Goal: Communication & Community: Answer question/provide support

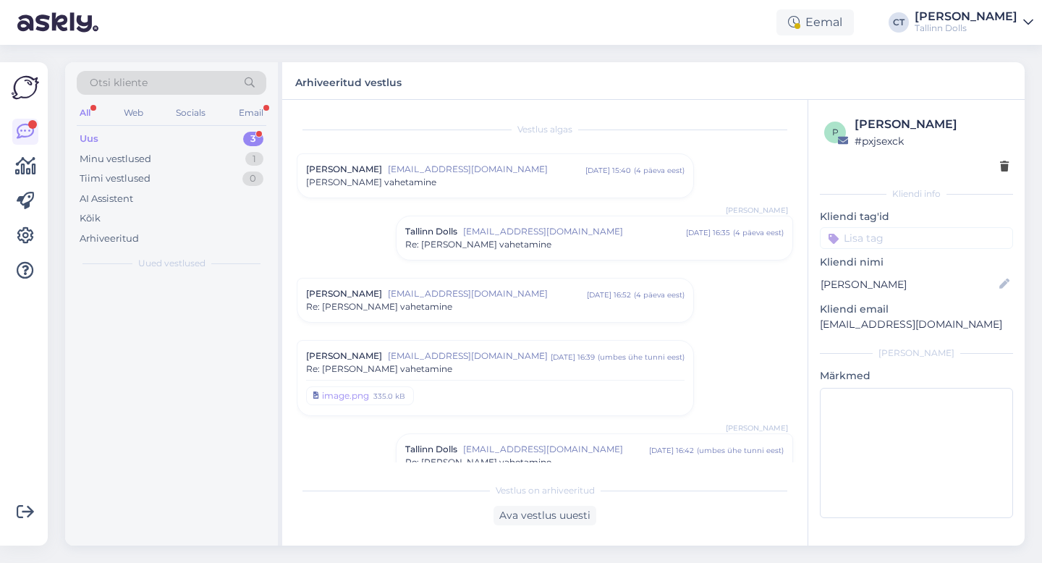
scroll to position [309, 0]
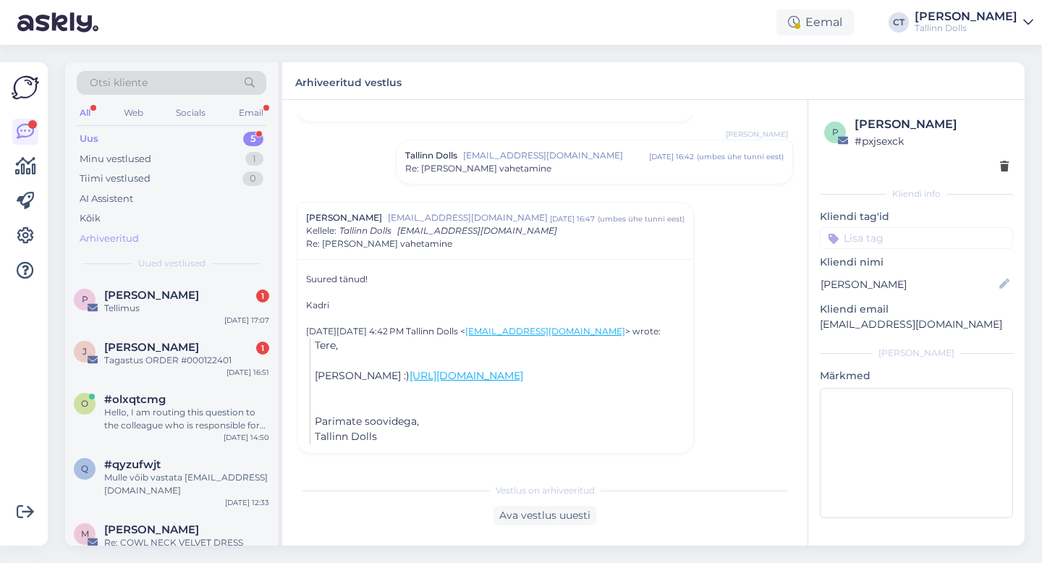
click at [111, 245] on div "Arhiveeritud" at bounding box center [172, 239] width 190 height 20
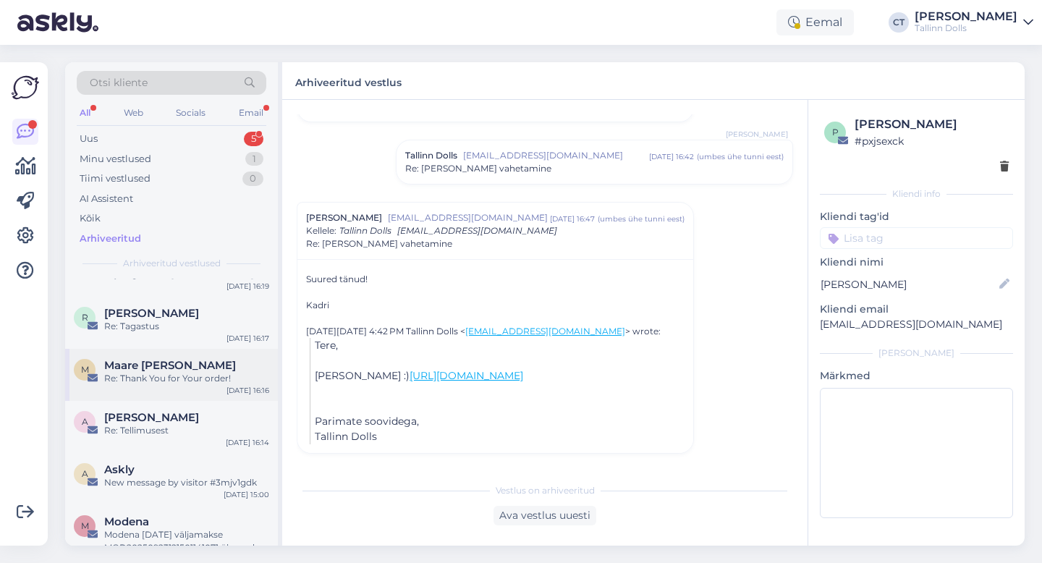
scroll to position [505, 0]
click at [179, 412] on div "[PERSON_NAME]" at bounding box center [186, 415] width 165 height 13
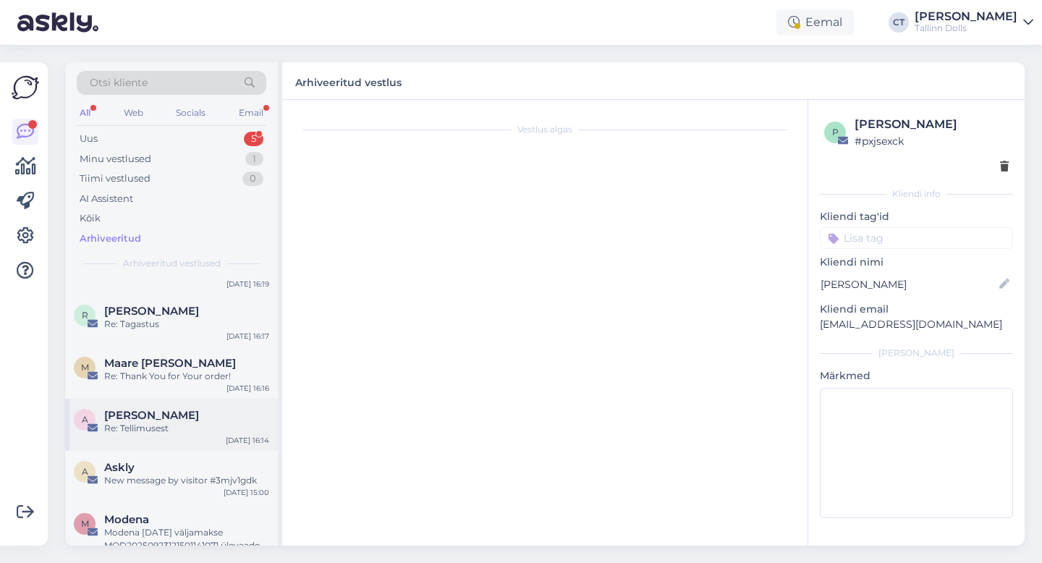
scroll to position [666, 0]
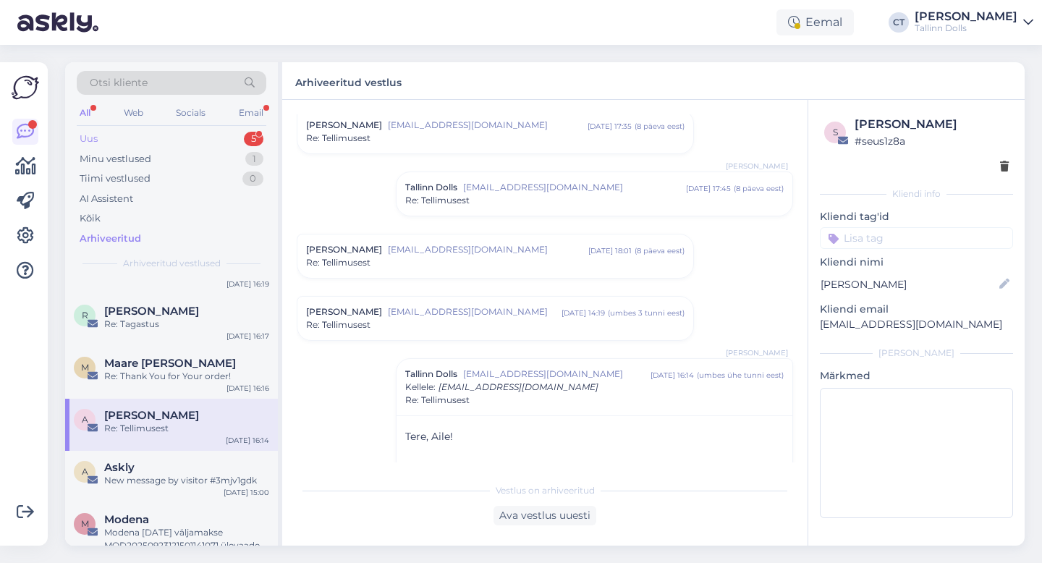
click at [144, 132] on div "Uus 5" at bounding box center [172, 139] width 190 height 20
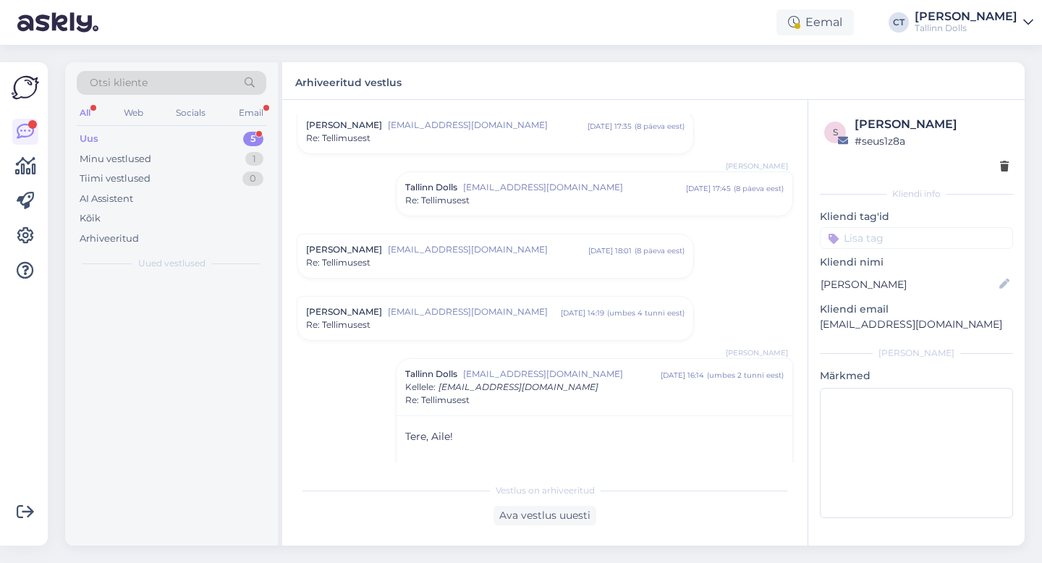
scroll to position [0, 0]
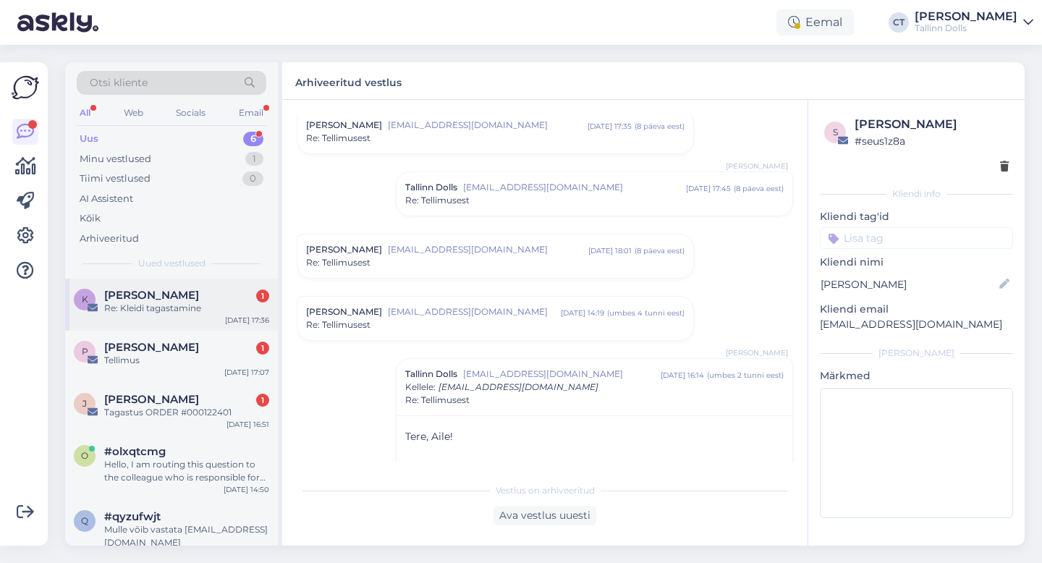
click at [190, 303] on div "Re: Kleidi tagastamine" at bounding box center [186, 308] width 165 height 13
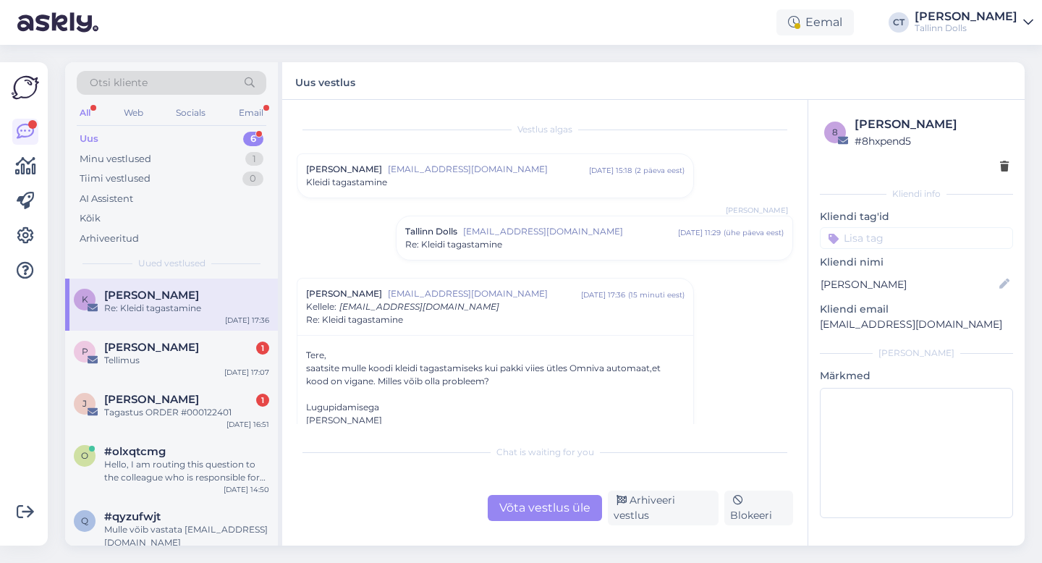
scroll to position [35, 0]
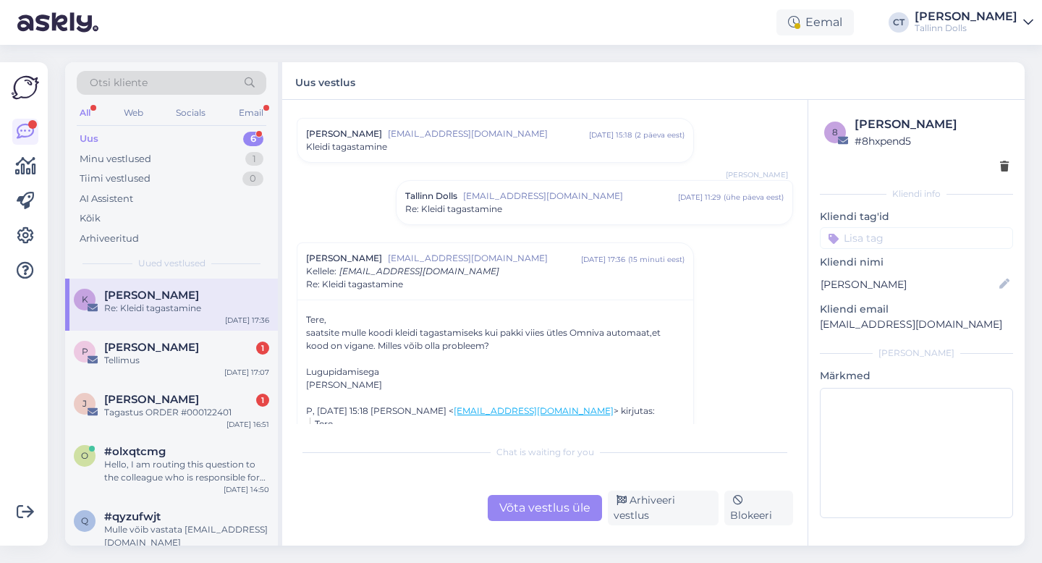
click at [553, 509] on div "Võta vestlus üle" at bounding box center [545, 508] width 114 height 26
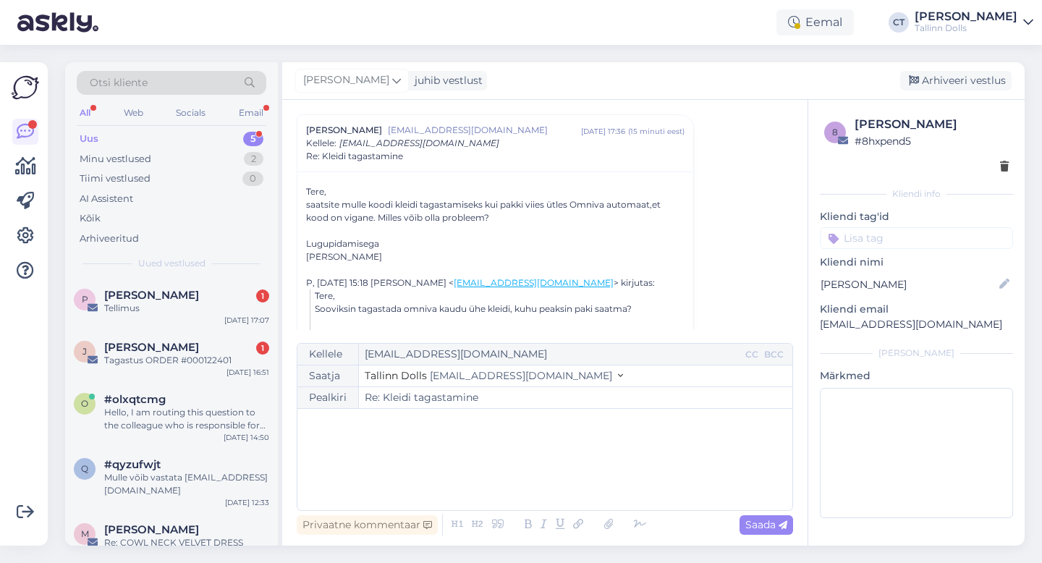
click at [532, 454] on div "﻿" at bounding box center [545, 459] width 480 height 87
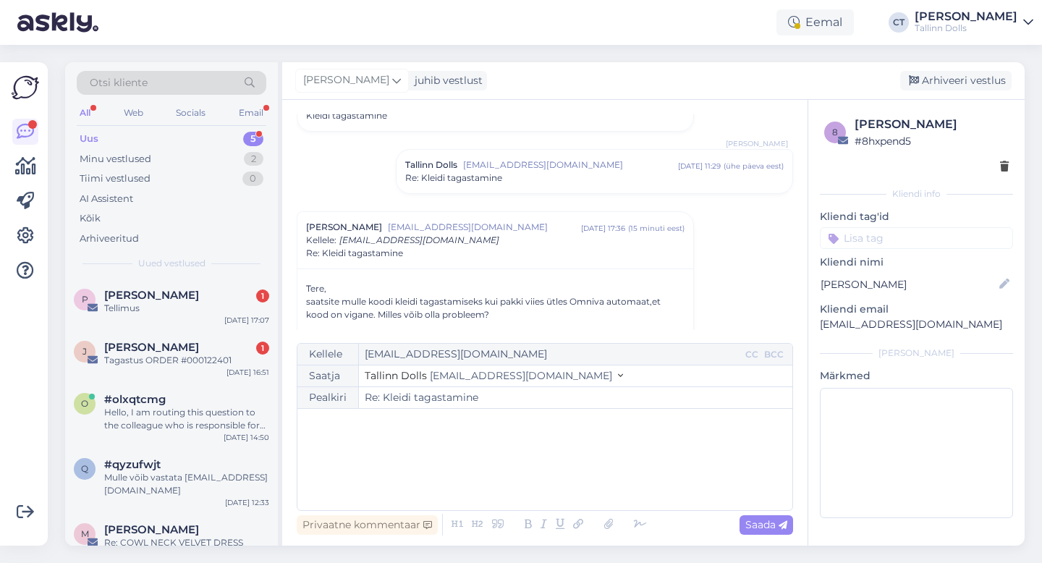
click at [486, 161] on span "[EMAIL_ADDRESS][DOMAIN_NAME]" at bounding box center [570, 164] width 215 height 13
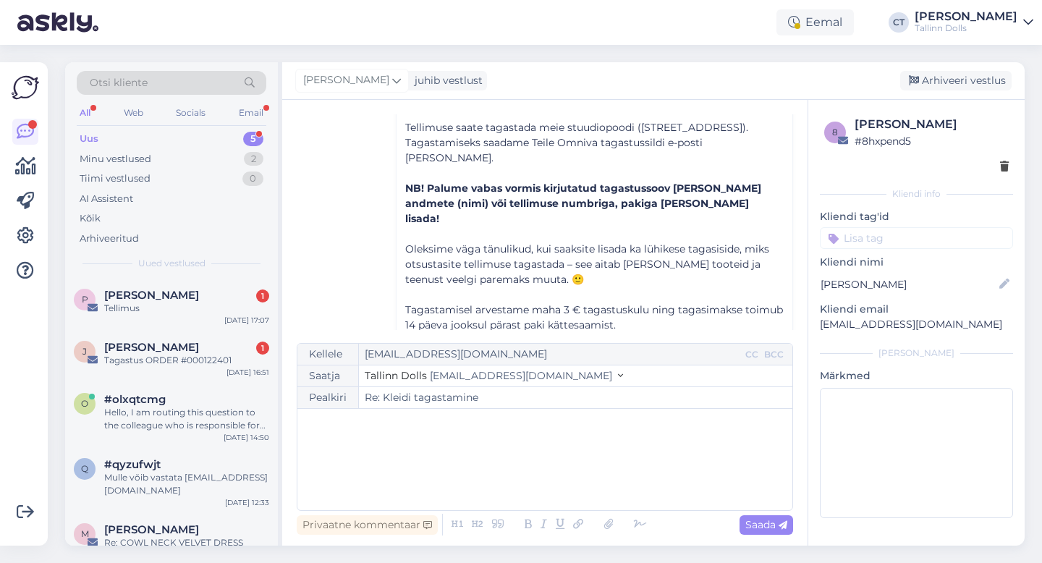
scroll to position [208, 0]
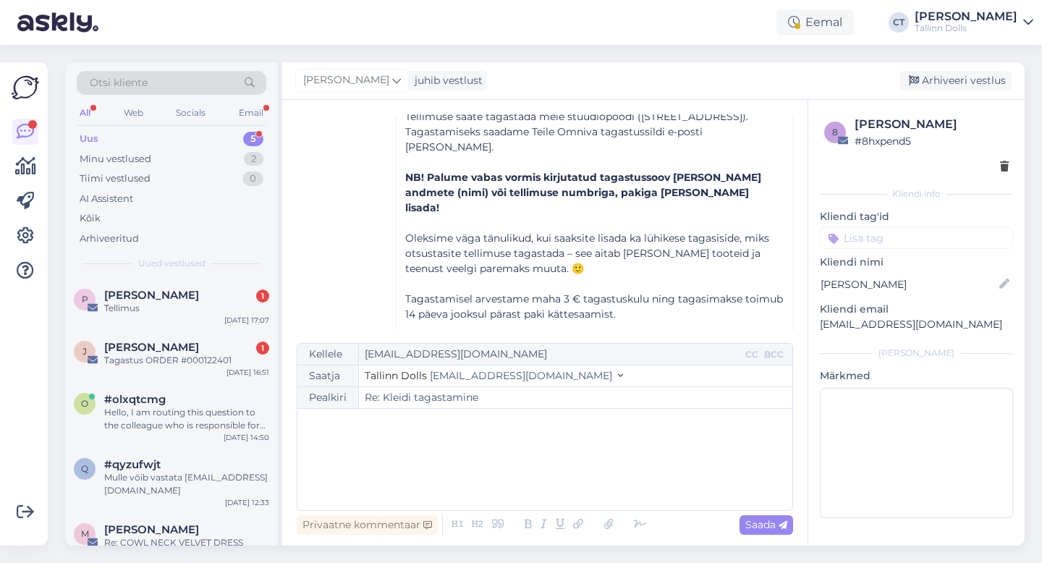
click at [429, 457] on div "﻿" at bounding box center [545, 459] width 480 height 87
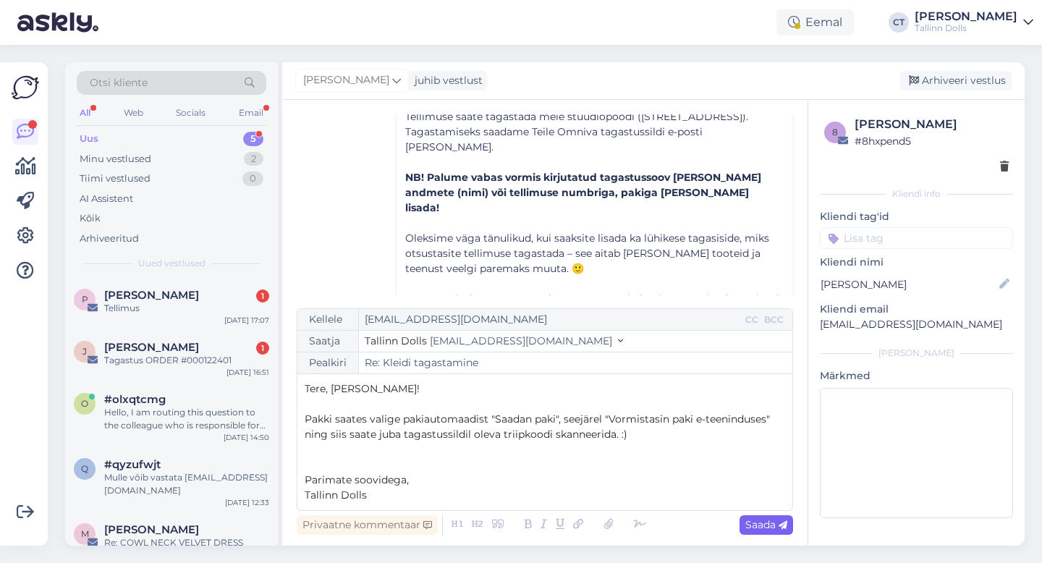
click at [745, 530] on span "Saada" at bounding box center [766, 524] width 42 height 13
type input "Re: Re: Kleidi tagastamine"
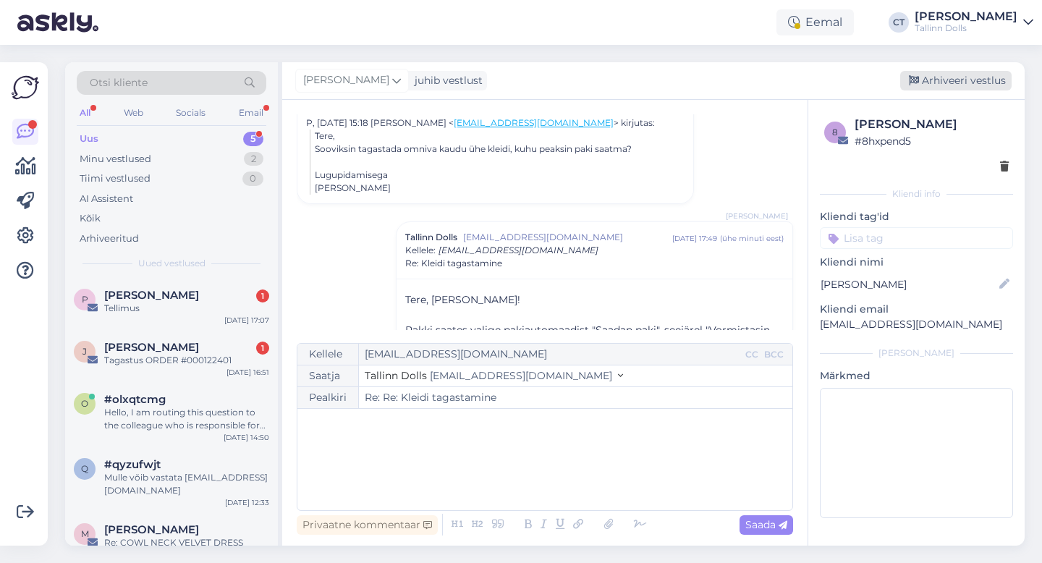
click at [996, 77] on div "Arhiveeri vestlus" at bounding box center [955, 81] width 111 height 20
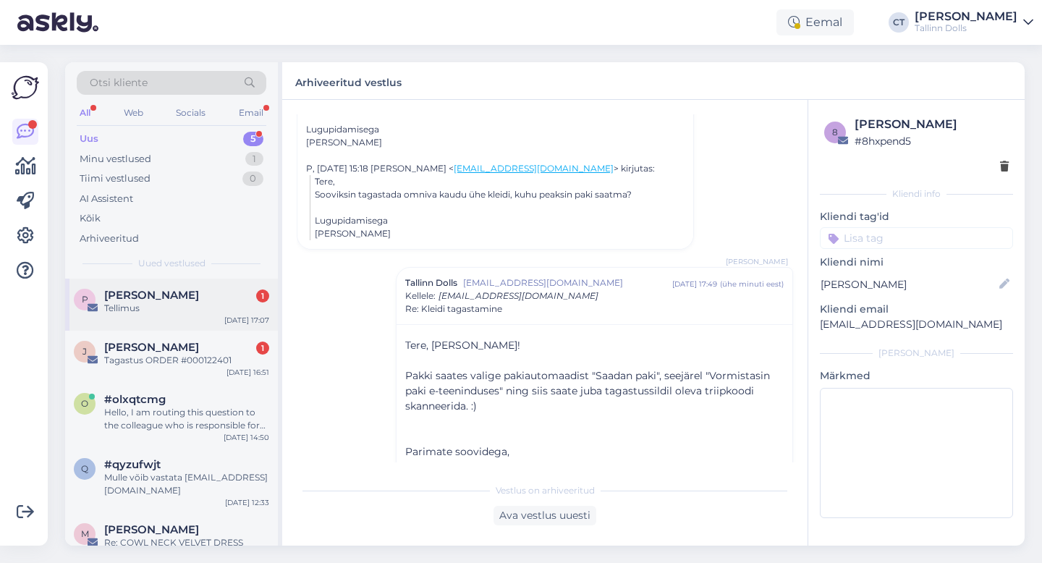
click at [195, 323] on div "P [PERSON_NAME] 1 Tellimus [DATE] 17:07" at bounding box center [171, 305] width 213 height 52
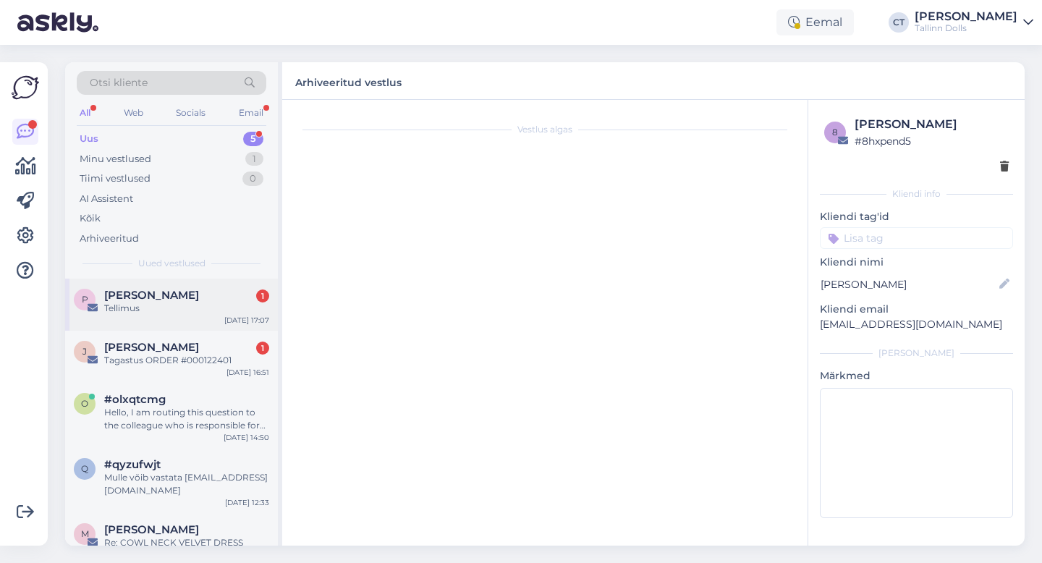
scroll to position [0, 0]
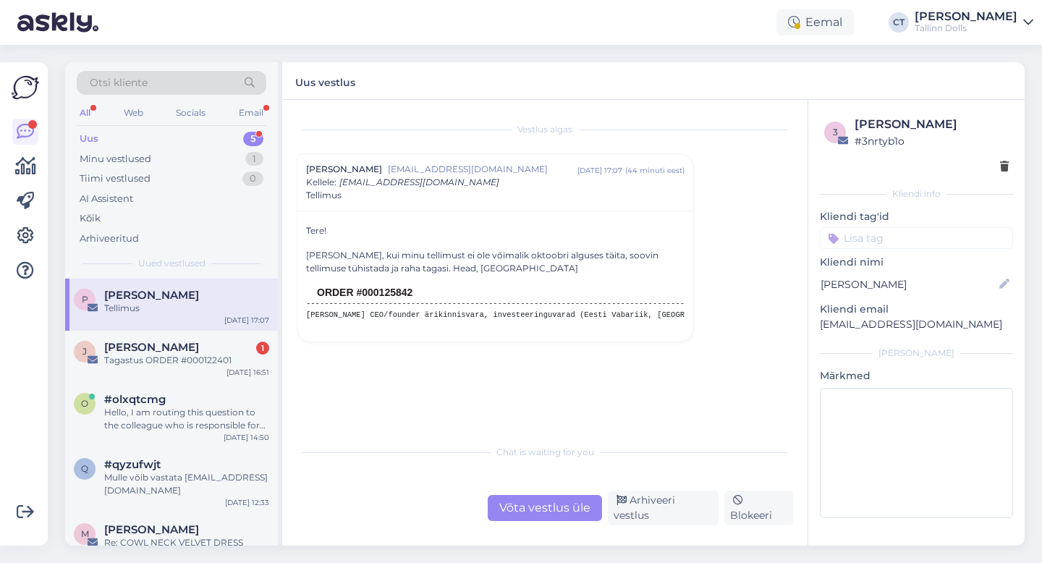
drag, startPoint x: 415, startPoint y: 292, endPoint x: 370, endPoint y: 294, distance: 44.9
click at [370, 294] on td "ORDER #000125842" at bounding box center [501, 293] width 368 height 12
copy td "0125842"
click at [525, 520] on div "Võta vestlus üle" at bounding box center [545, 508] width 114 height 26
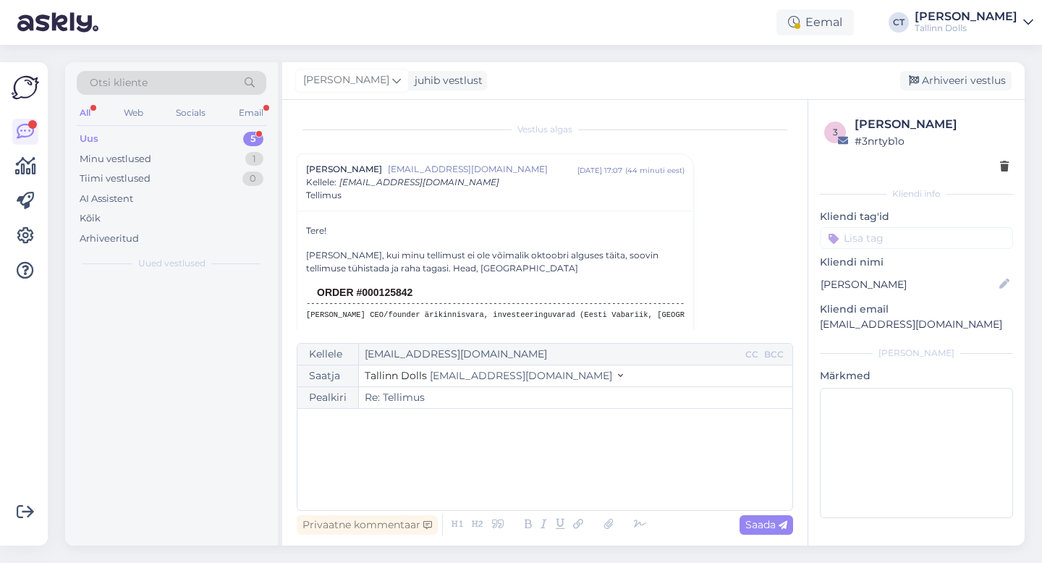
scroll to position [32, 0]
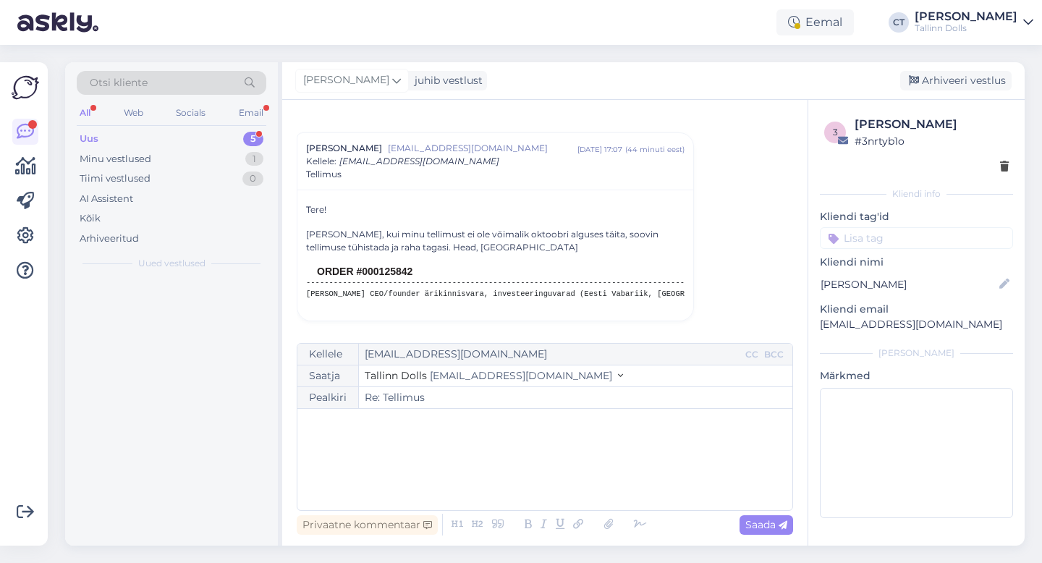
click at [532, 487] on div "﻿" at bounding box center [545, 459] width 480 height 87
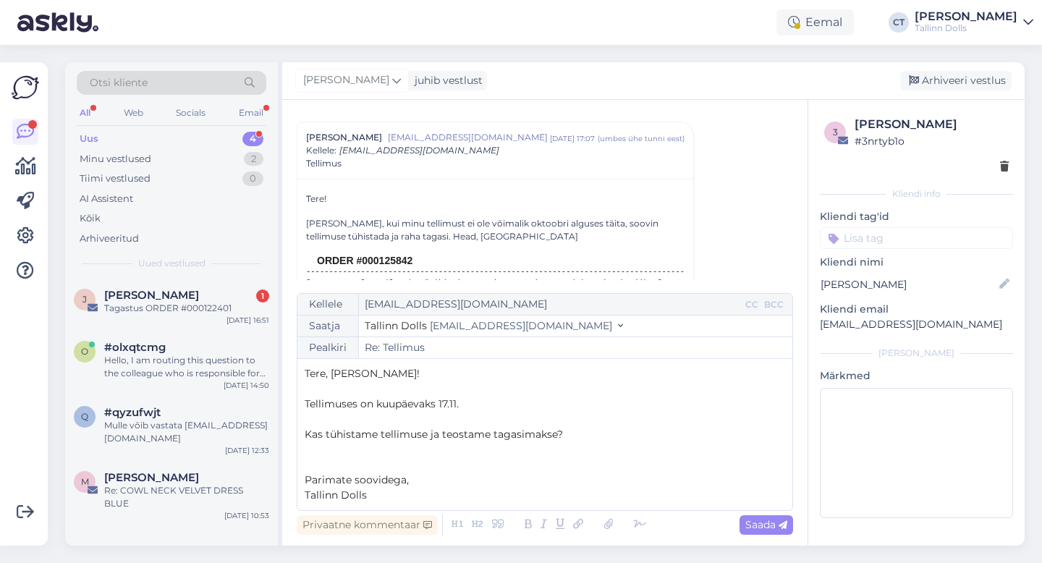
drag, startPoint x: 491, startPoint y: 402, endPoint x: 302, endPoint y: 408, distance: 188.9
click at [302, 408] on div "Kellele [EMAIL_ADDRESS][DOMAIN_NAME] CC BCC Saatja Tallinn Dolls [EMAIL_ADDRESS…" at bounding box center [545, 402] width 496 height 218
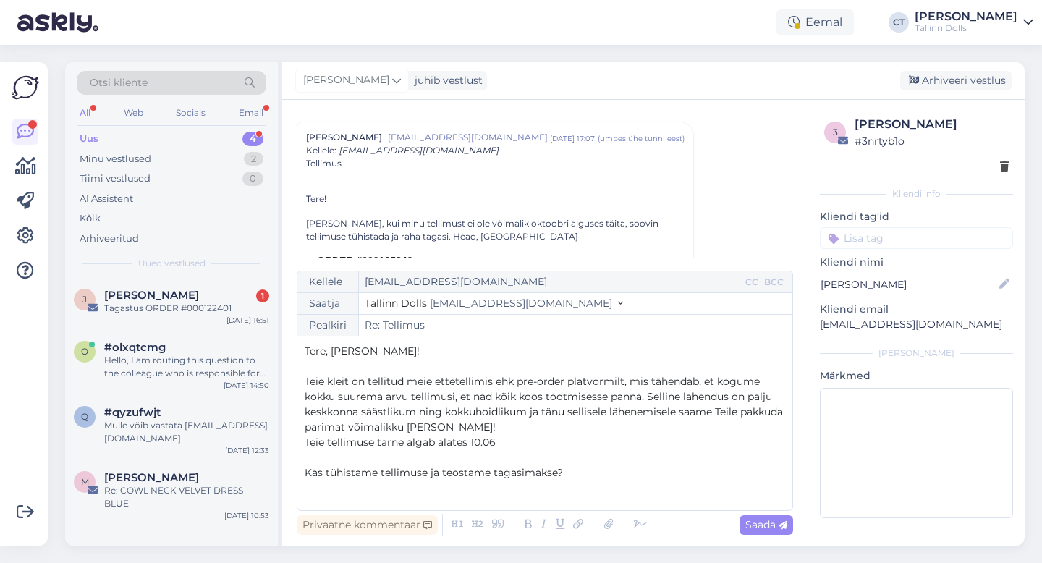
scroll to position [14, 0]
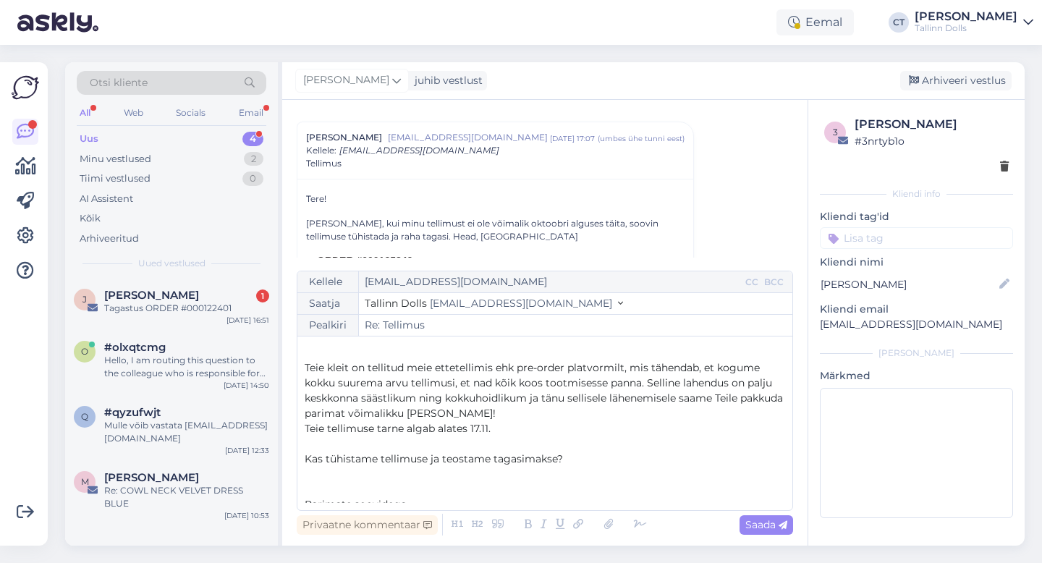
click at [512, 414] on p "Teie kleit on tellitud meie ettetellimis ehk pre-order platvormilt, mis tähenda…" at bounding box center [545, 390] width 480 height 61
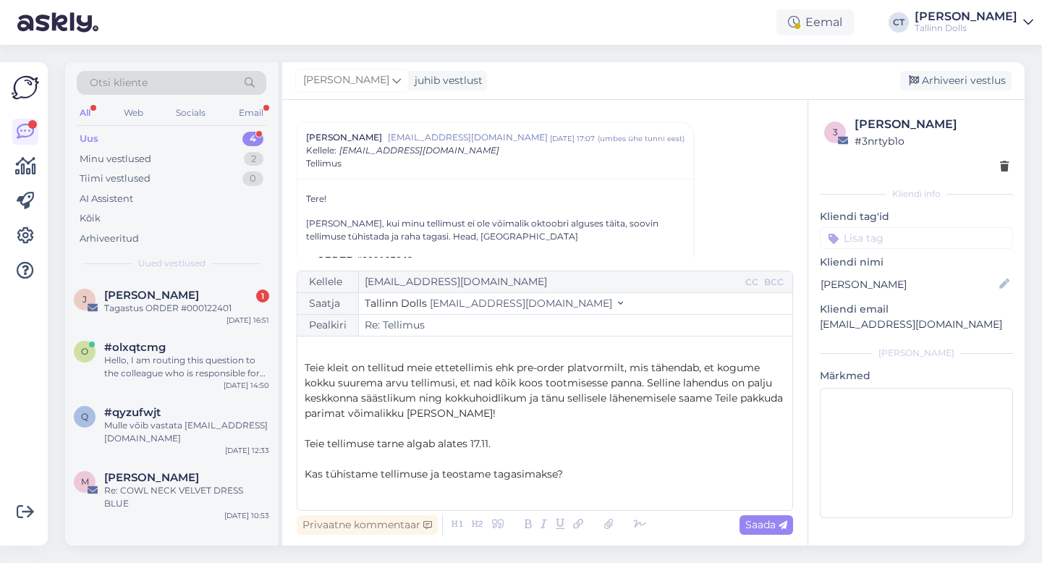
click at [511, 450] on p "Teie tellimuse tarne algab alates 17.11." at bounding box center [545, 443] width 480 height 15
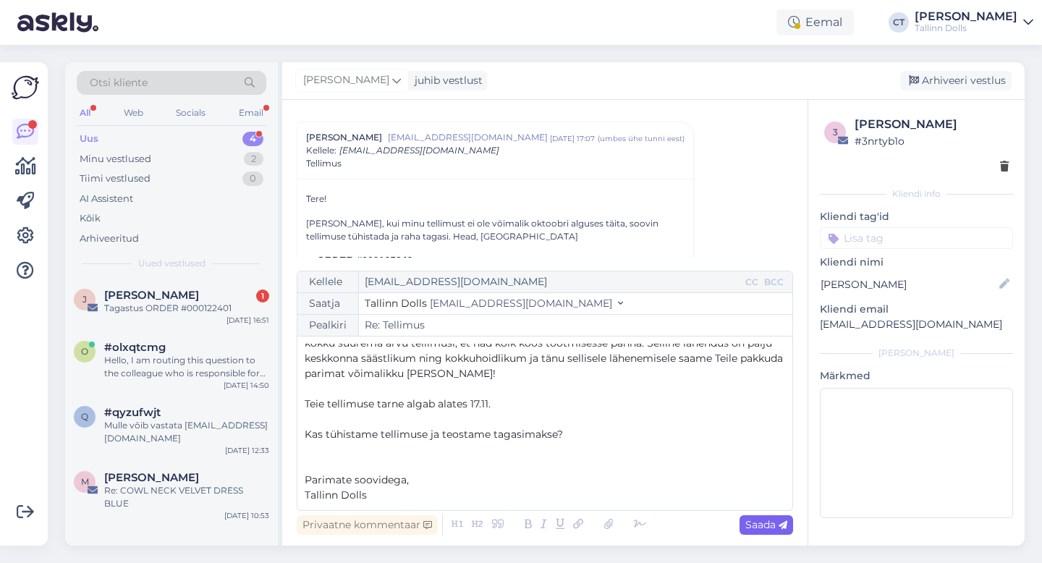
click at [757, 527] on span "Saada" at bounding box center [766, 524] width 42 height 13
type input "Re: Tellimus"
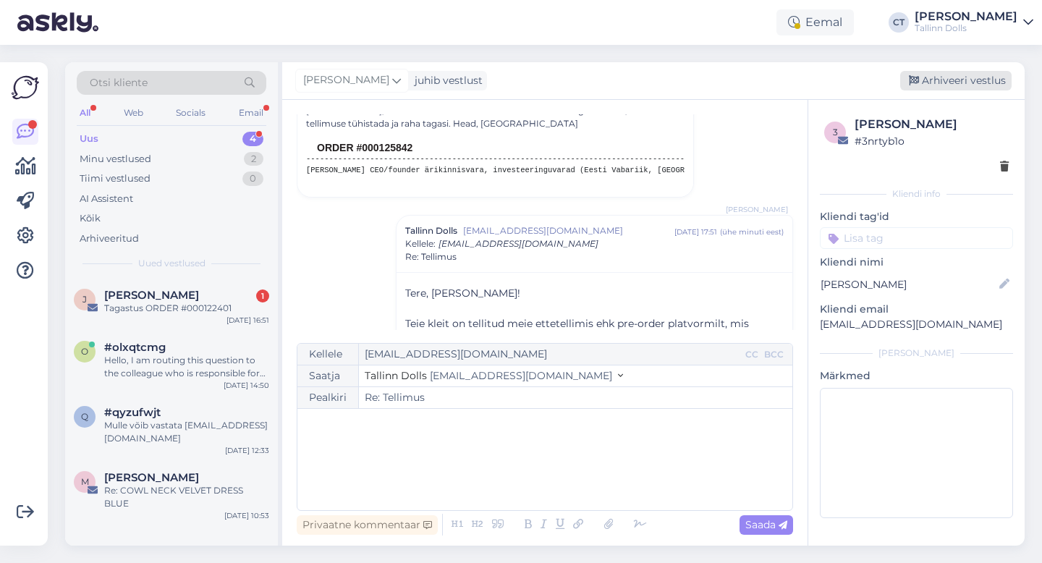
click at [974, 83] on div "Arhiveeri vestlus" at bounding box center [955, 81] width 111 height 20
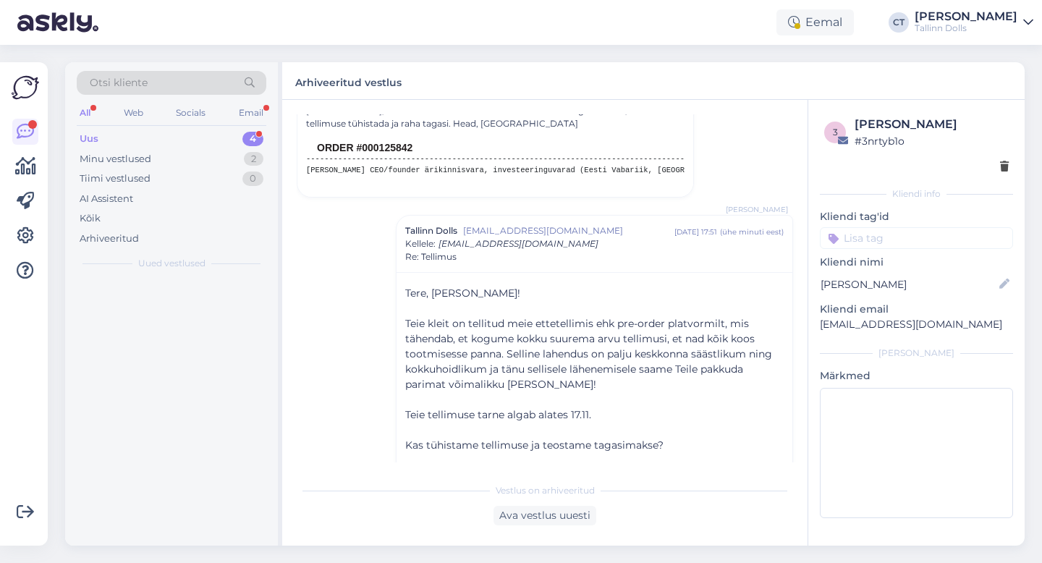
scroll to position [225, 0]
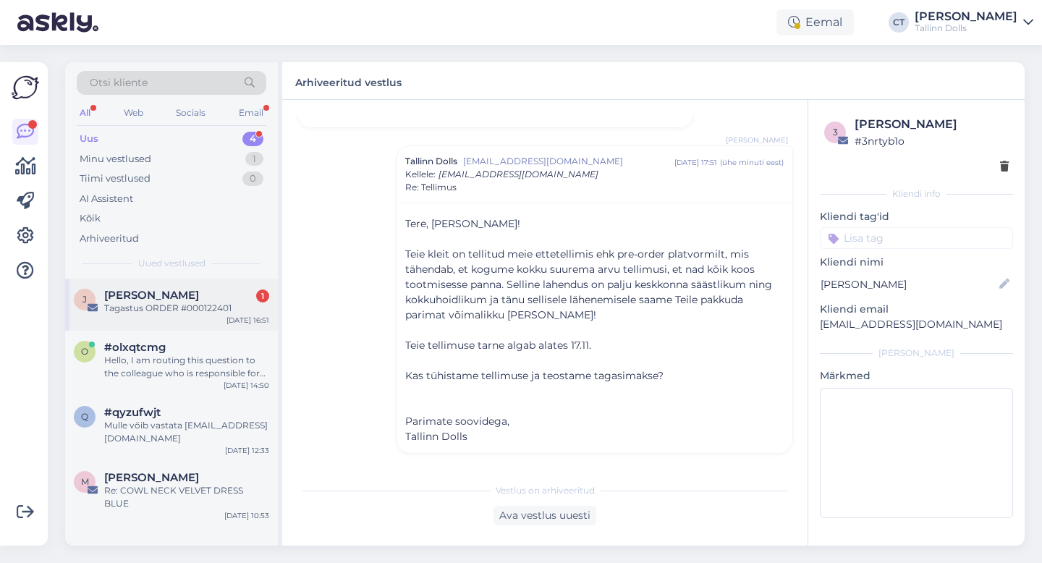
click at [191, 314] on div "Tagastus ORDER #000122401" at bounding box center [186, 308] width 165 height 13
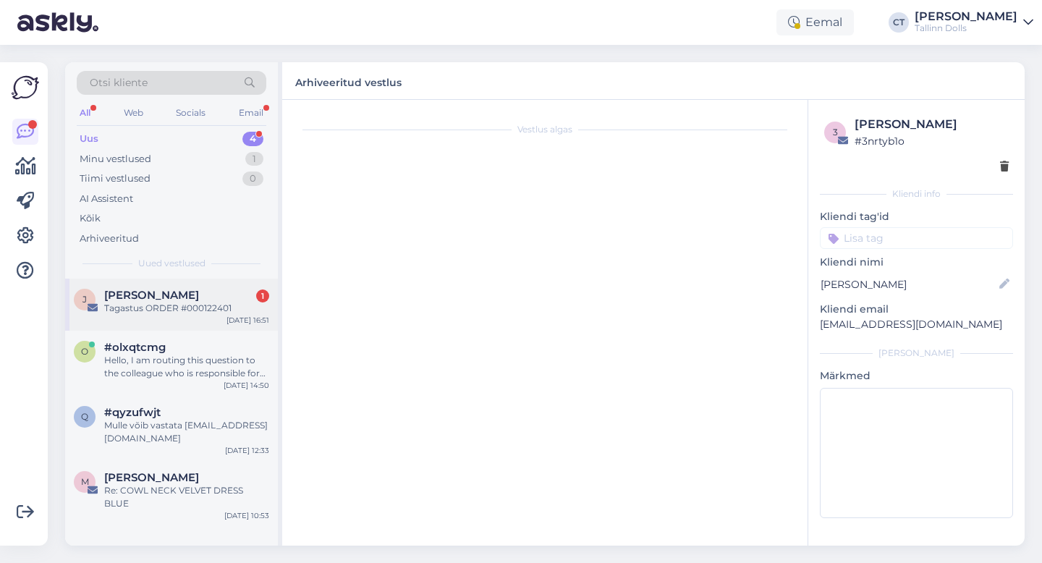
scroll to position [0, 0]
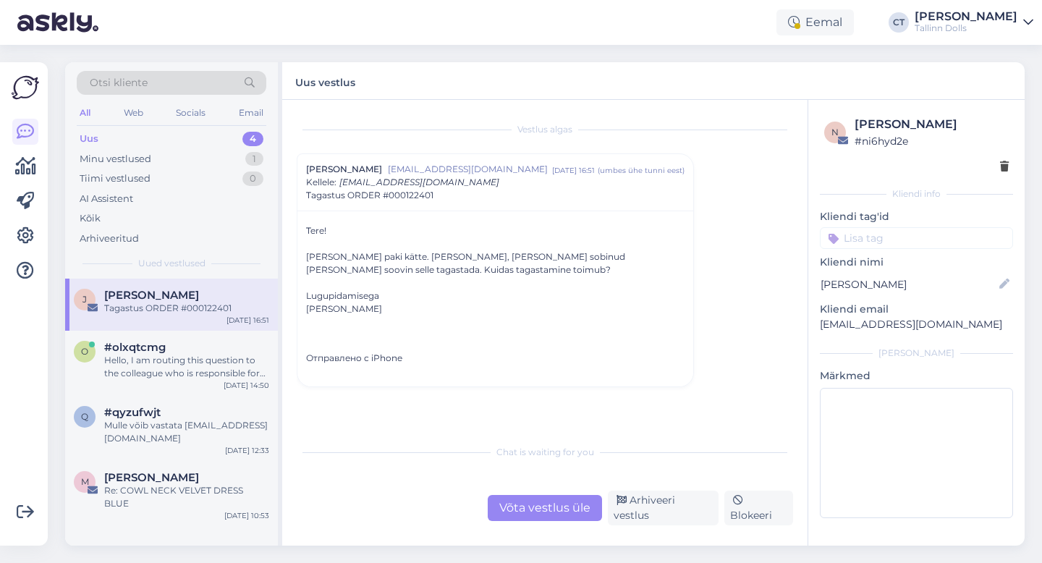
click at [517, 518] on div "Võta vestlus üle" at bounding box center [545, 508] width 114 height 26
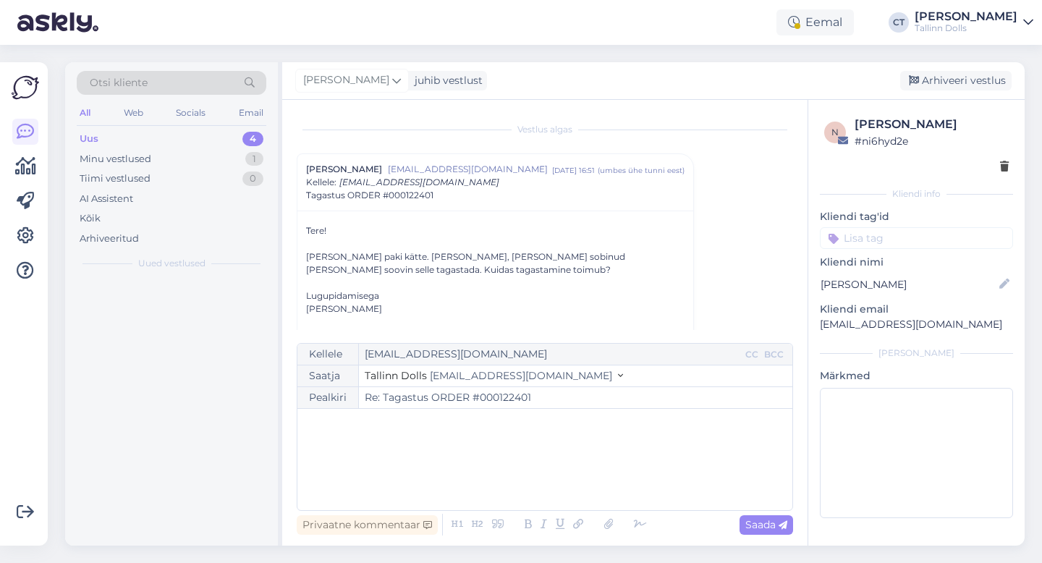
scroll to position [39, 0]
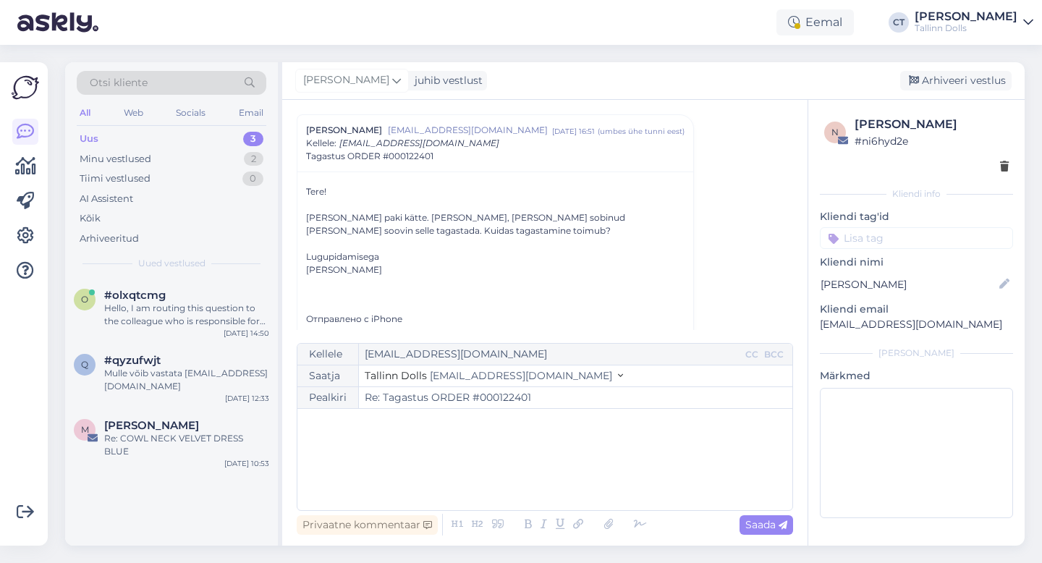
click at [530, 470] on div "﻿" at bounding box center [545, 459] width 480 height 87
drag, startPoint x: 949, startPoint y: 328, endPoint x: 811, endPoint y: 326, distance: 138.2
click at [811, 326] on div "n [PERSON_NAME] # ni6hyd2e Kliendi info Kliendi tag'id Kliendi nimi [PERSON_NAM…" at bounding box center [916, 320] width 216 height 440
copy p "[EMAIL_ADDRESS][DOMAIN_NAME]"
click at [444, 444] on div "﻿" at bounding box center [545, 459] width 480 height 87
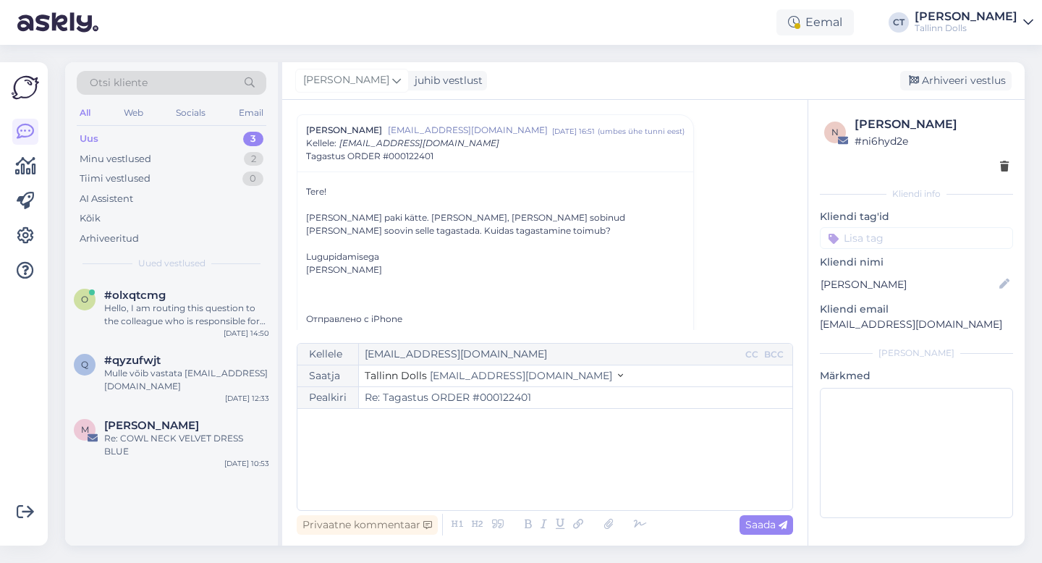
click at [418, 458] on div "﻿" at bounding box center [545, 459] width 480 height 87
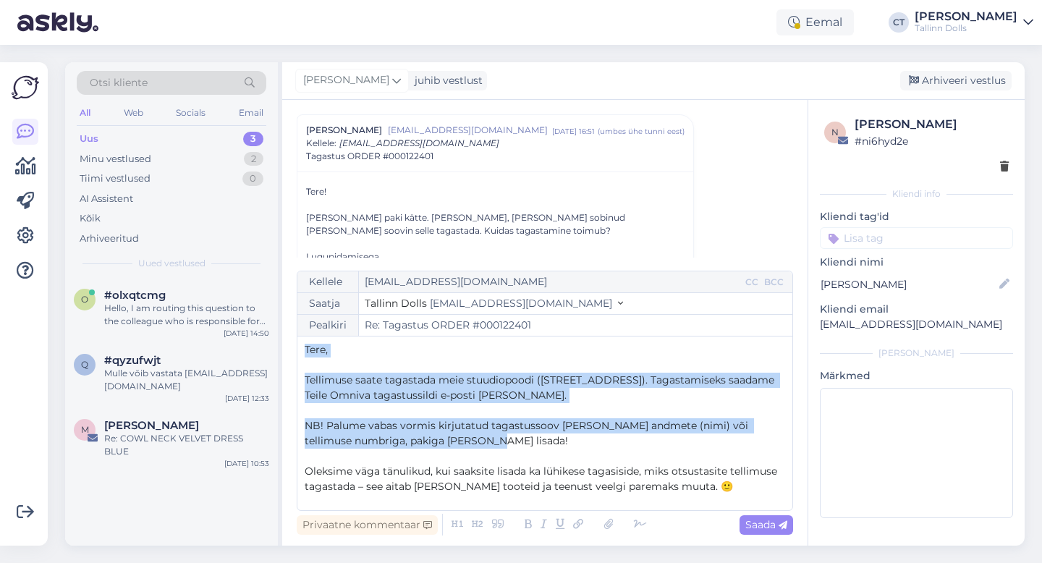
scroll to position [0, 0]
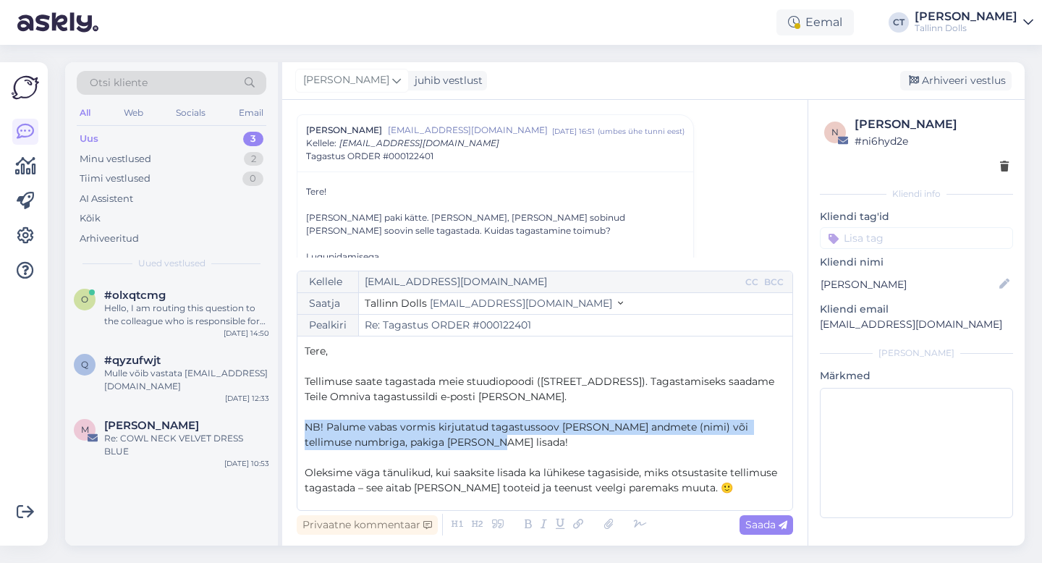
drag, startPoint x: 488, startPoint y: 371, endPoint x: 301, endPoint y: 421, distance: 193.2
click at [301, 421] on div "Kellele [EMAIL_ADDRESS][DOMAIN_NAME] CC BCC Saatja Tallinn Dolls [EMAIL_ADDRESS…" at bounding box center [545, 391] width 496 height 240
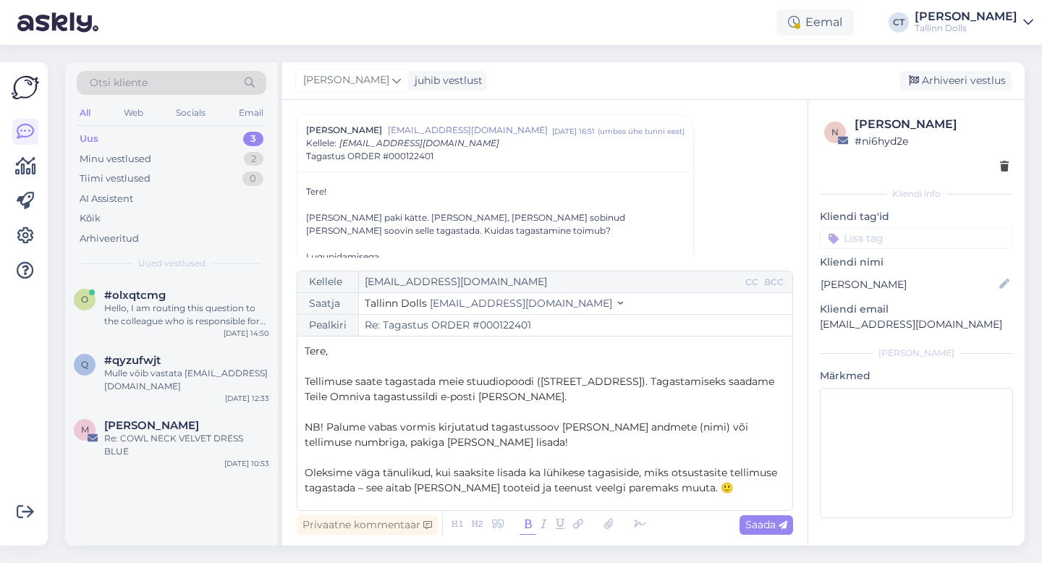
click at [520, 527] on icon at bounding box center [528, 524] width 17 height 20
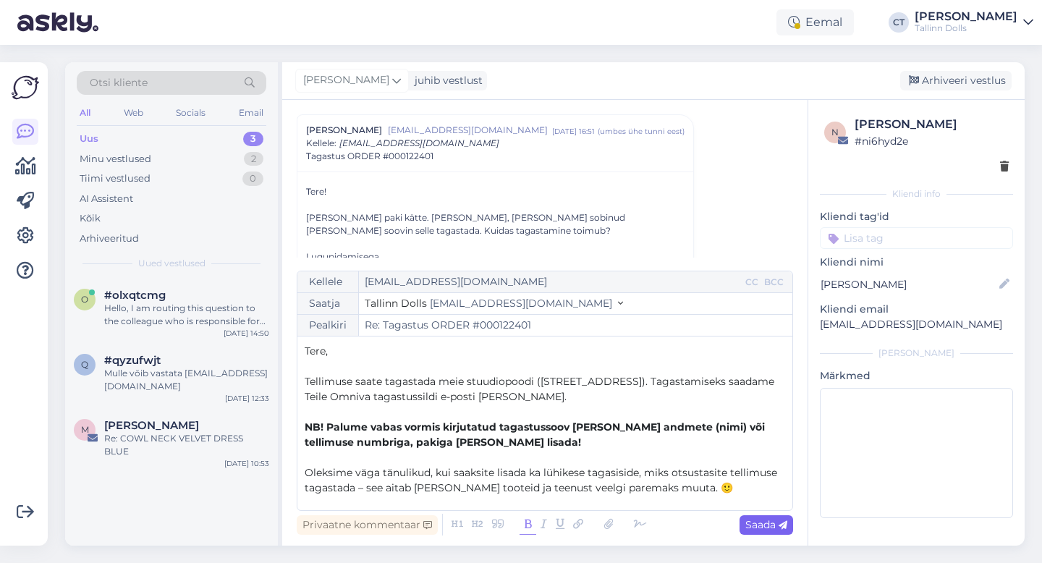
click at [779, 527] on icon at bounding box center [783, 525] width 9 height 9
type input "Re: Re: Tagastus ORDER #000122401"
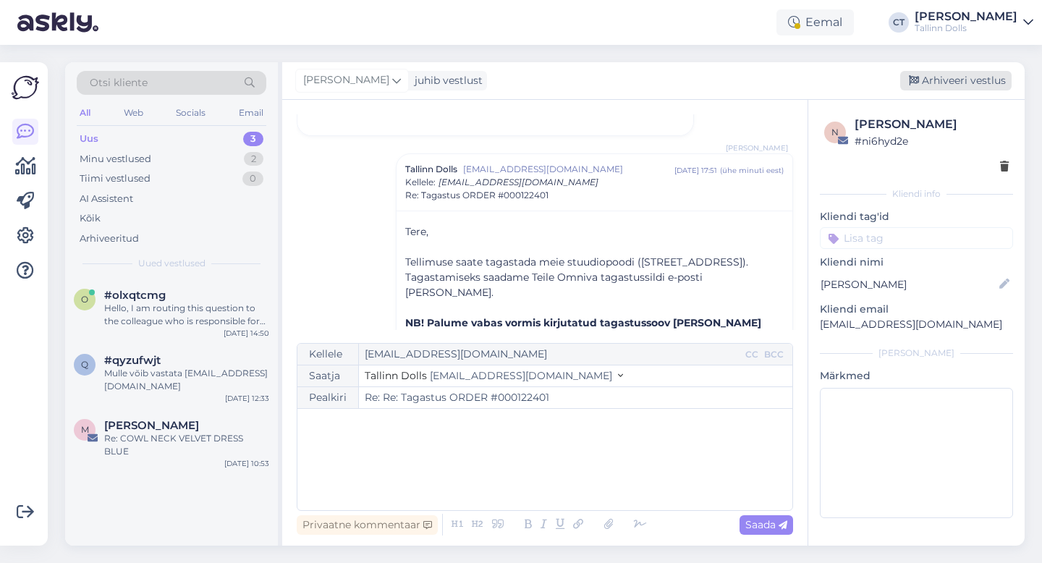
click at [972, 77] on div "Arhiveeri vestlus" at bounding box center [955, 81] width 111 height 20
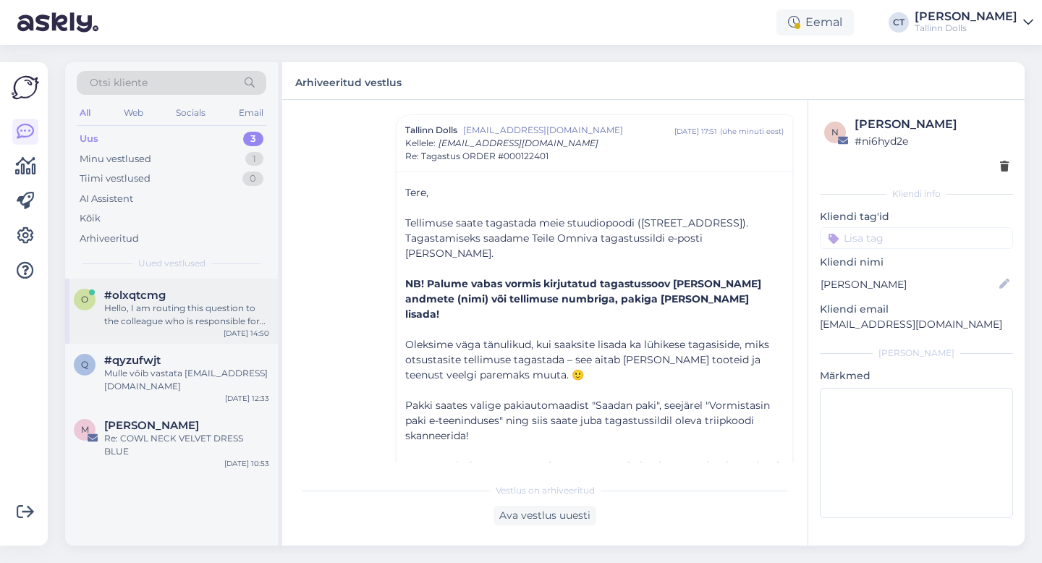
click at [166, 326] on div "Hello, I am routing this question to the colleague who is responsible for this …" at bounding box center [186, 315] width 165 height 26
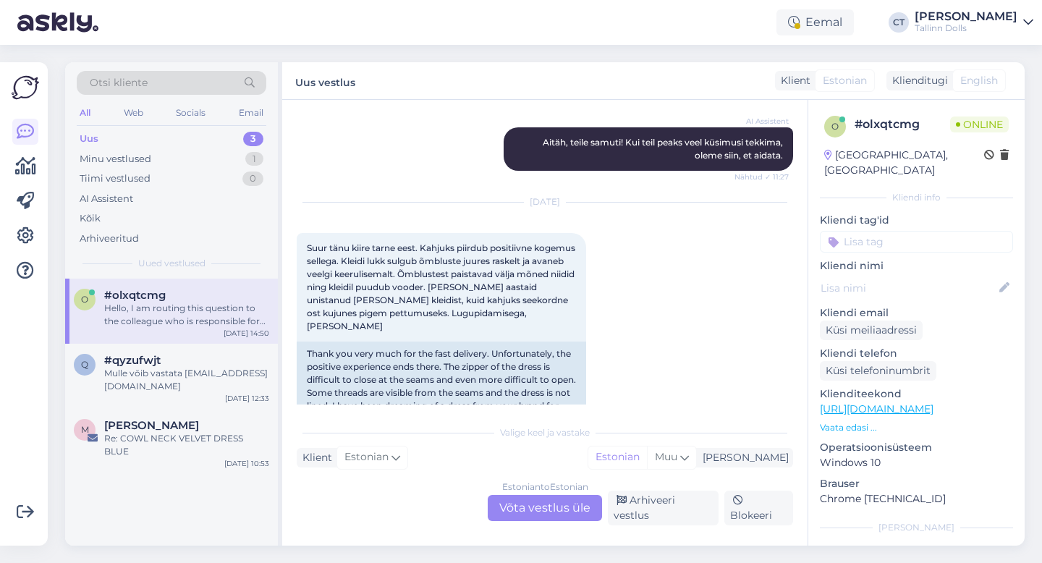
scroll to position [714, 0]
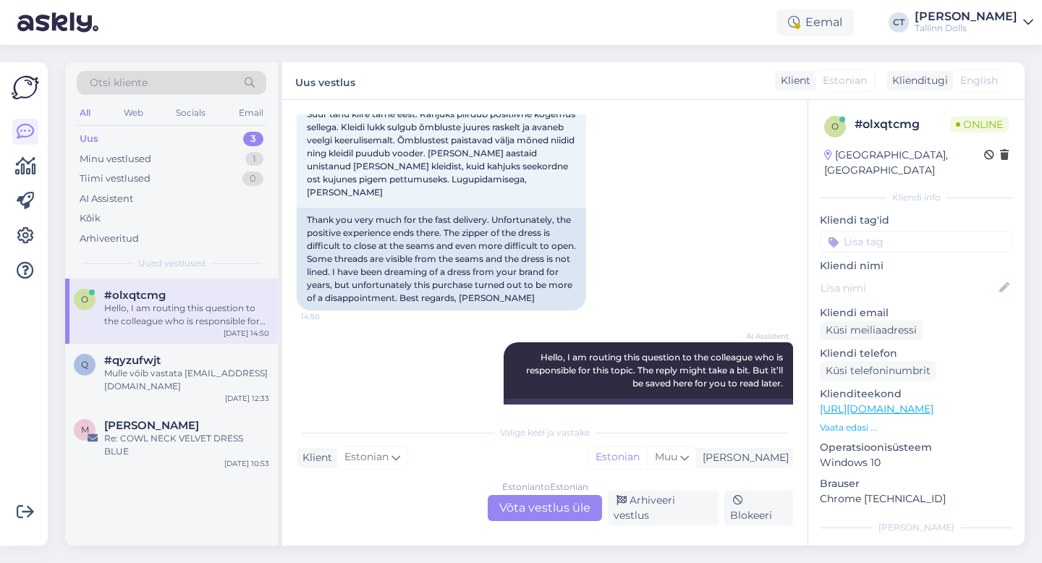
click at [516, 509] on div "Estonian to Estonian Võta vestlus üle" at bounding box center [545, 508] width 114 height 26
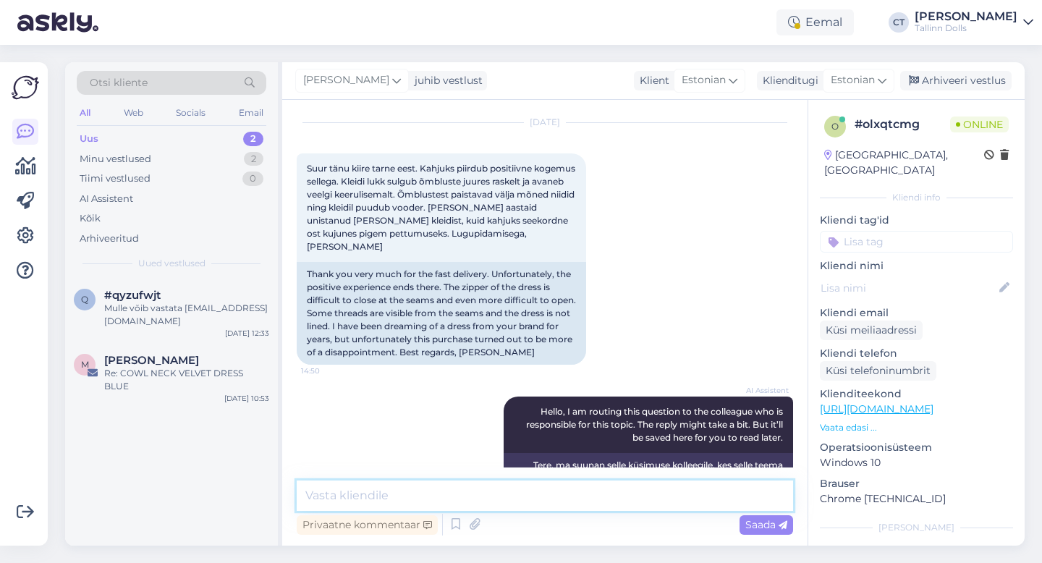
click at [519, 501] on textarea at bounding box center [545, 495] width 496 height 30
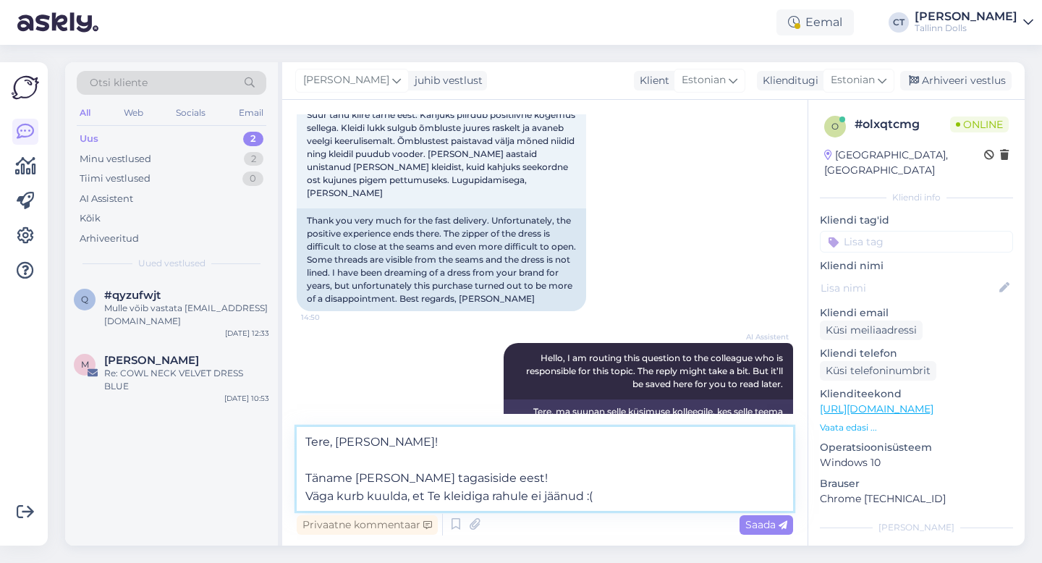
scroll to position [714, 0]
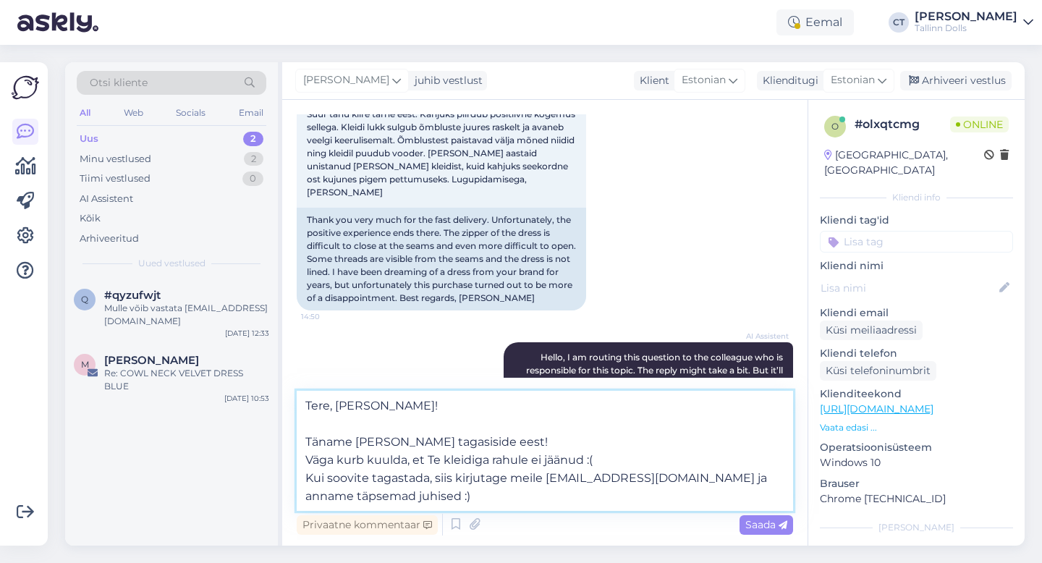
type textarea "Tere, [PERSON_NAME]! Täname [PERSON_NAME] tagasiside eest! Väga kurb kuulda, et…"
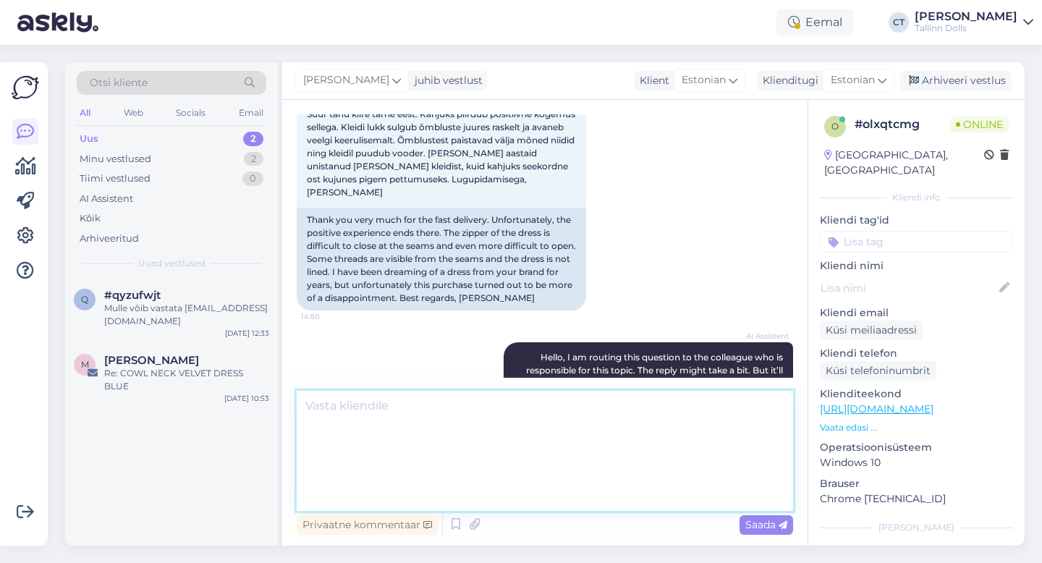
scroll to position [787, 0]
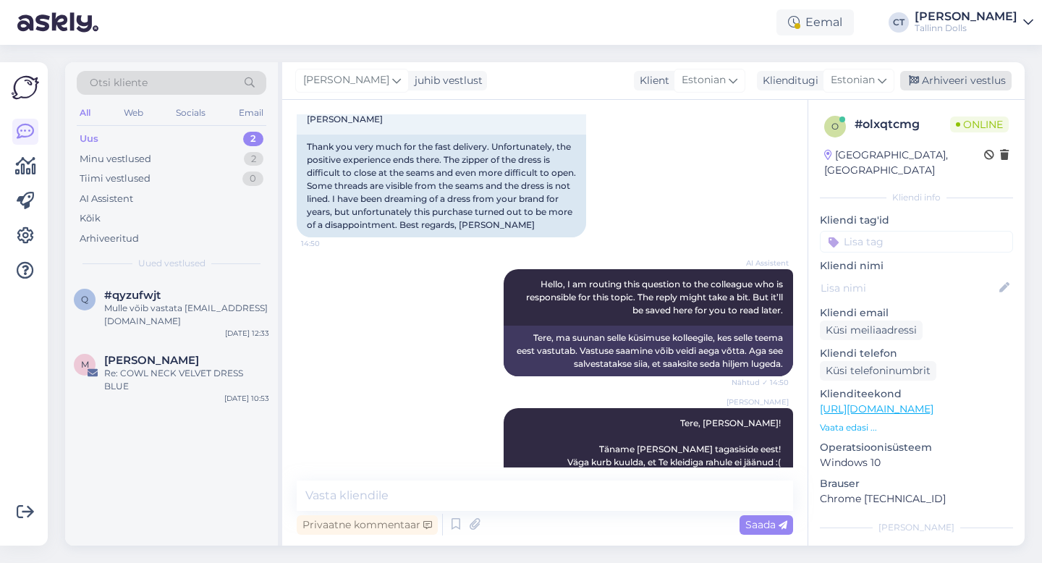
click at [980, 71] on div "Arhiveeri vestlus" at bounding box center [955, 81] width 111 height 20
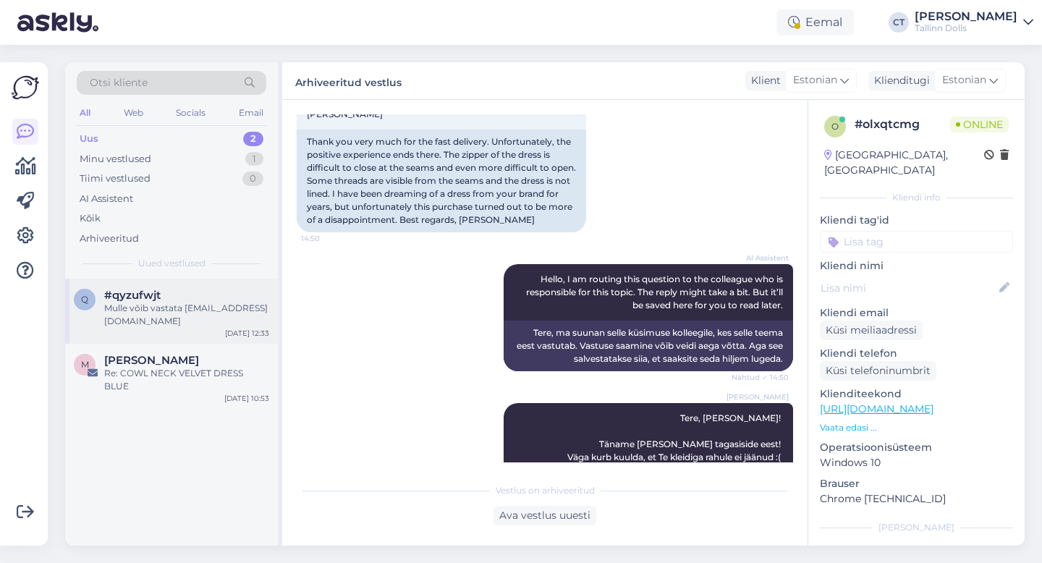
click at [163, 317] on div "Mulle võib vastata [EMAIL_ADDRESS][DOMAIN_NAME]" at bounding box center [186, 315] width 165 height 26
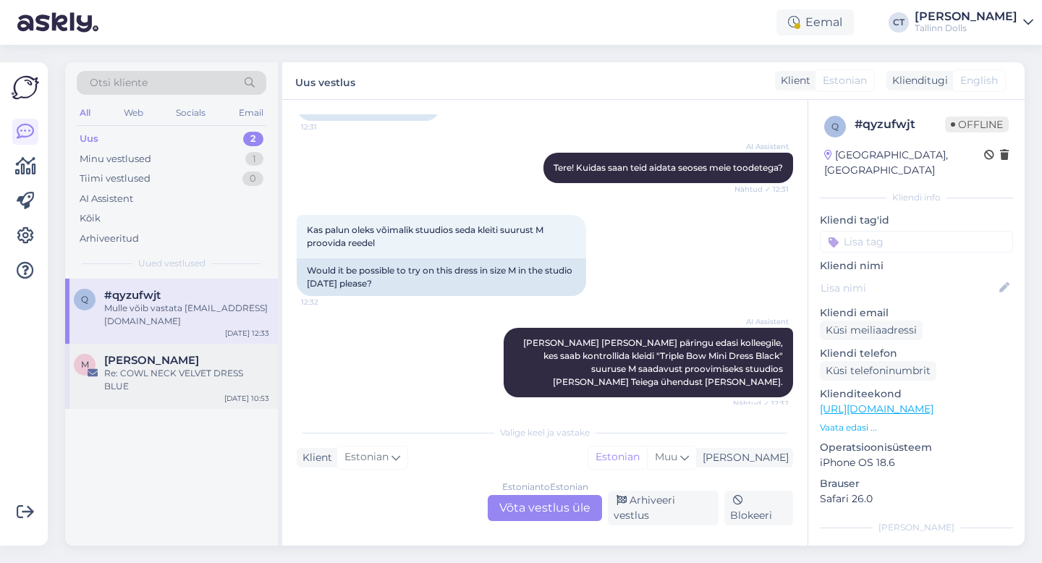
click at [224, 371] on div "Re: COWL NECK VELVET DRESS BLUE" at bounding box center [186, 380] width 165 height 26
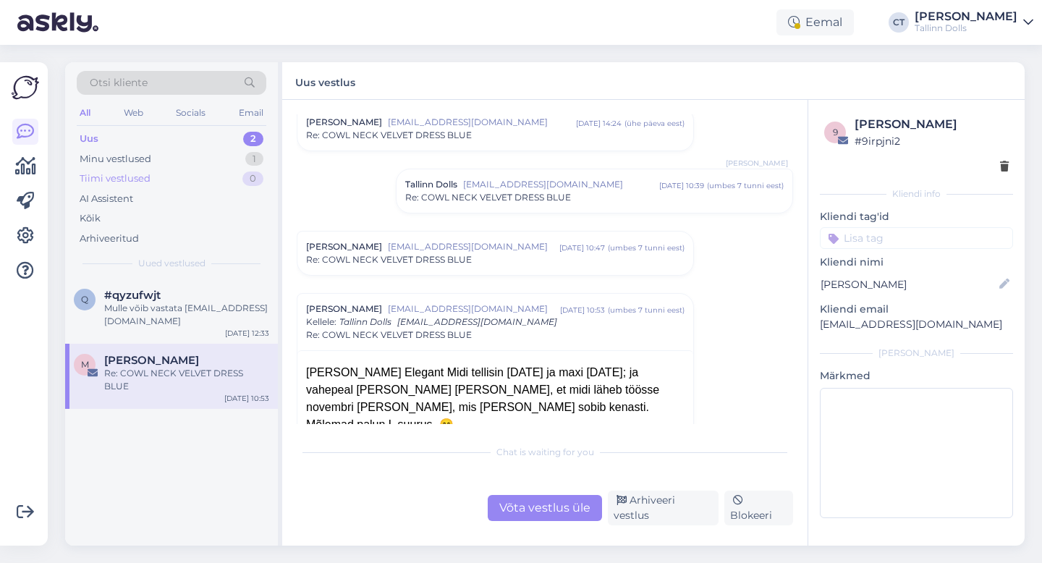
click at [178, 169] on div "Tiimi vestlused 0" at bounding box center [172, 179] width 190 height 20
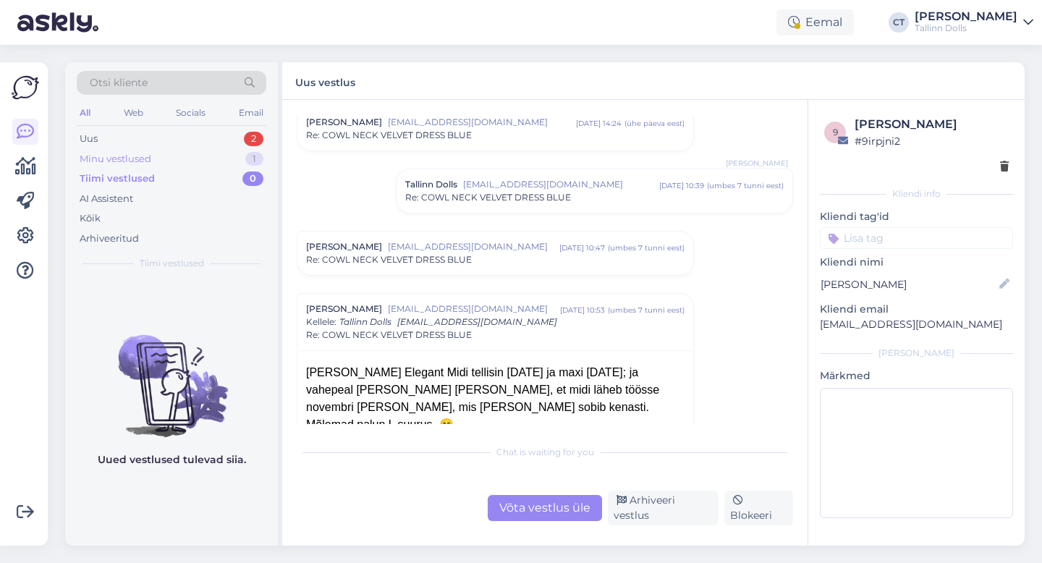
click at [177, 151] on div "Minu vestlused 1" at bounding box center [172, 159] width 190 height 20
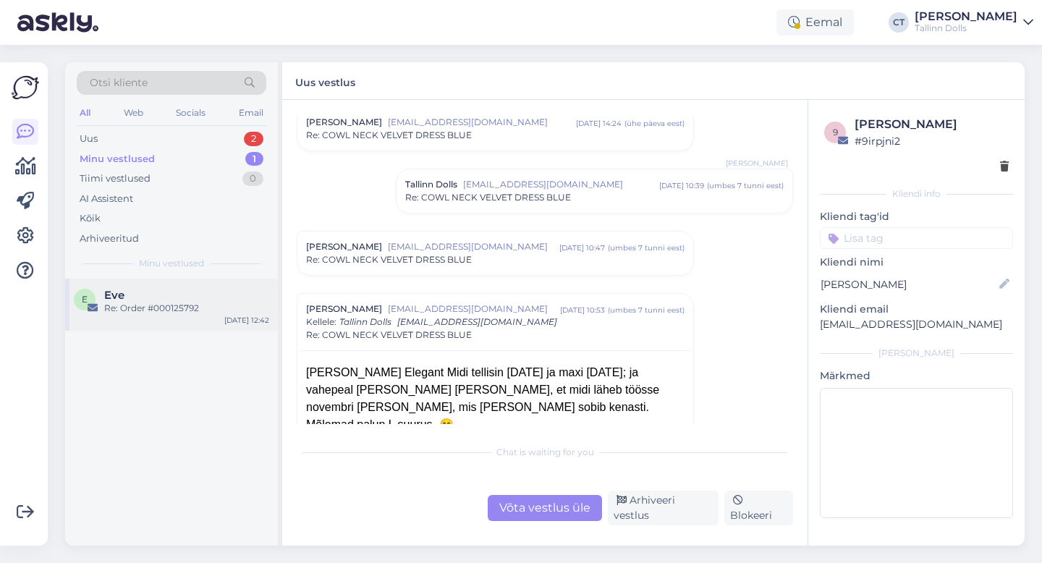
click at [177, 319] on div "E Eve Re: Order #000125792 [DATE] 12:42" at bounding box center [171, 305] width 213 height 52
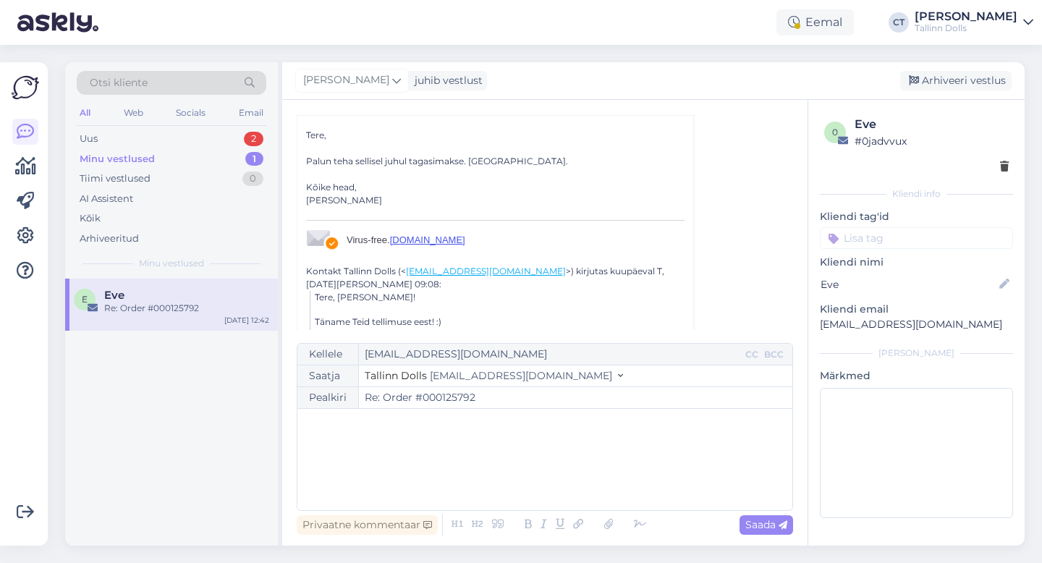
scroll to position [109, 0]
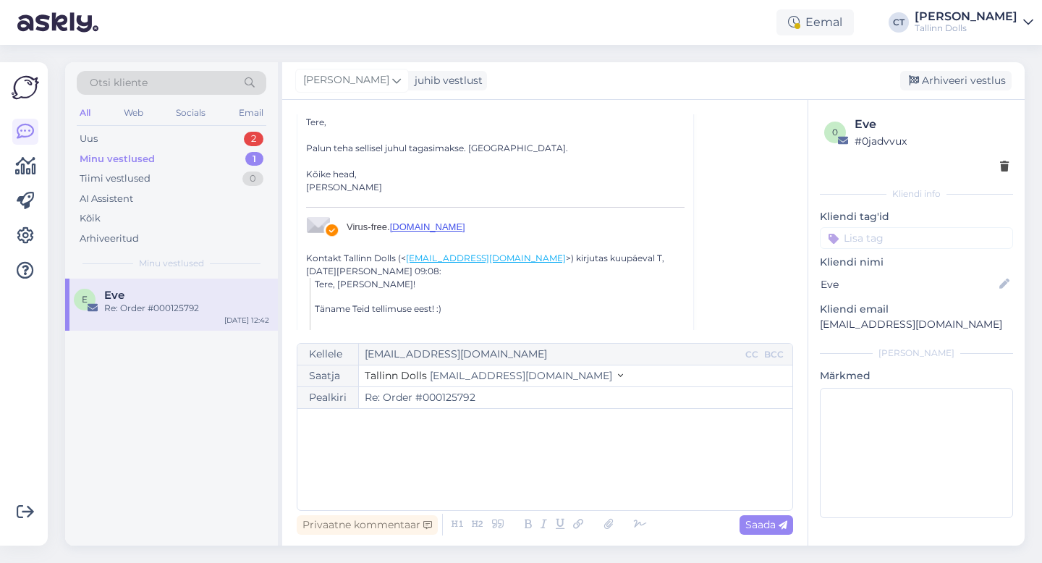
click at [437, 442] on div "﻿" at bounding box center [545, 459] width 480 height 87
click at [538, 494] on div "﻿" at bounding box center [545, 459] width 480 height 87
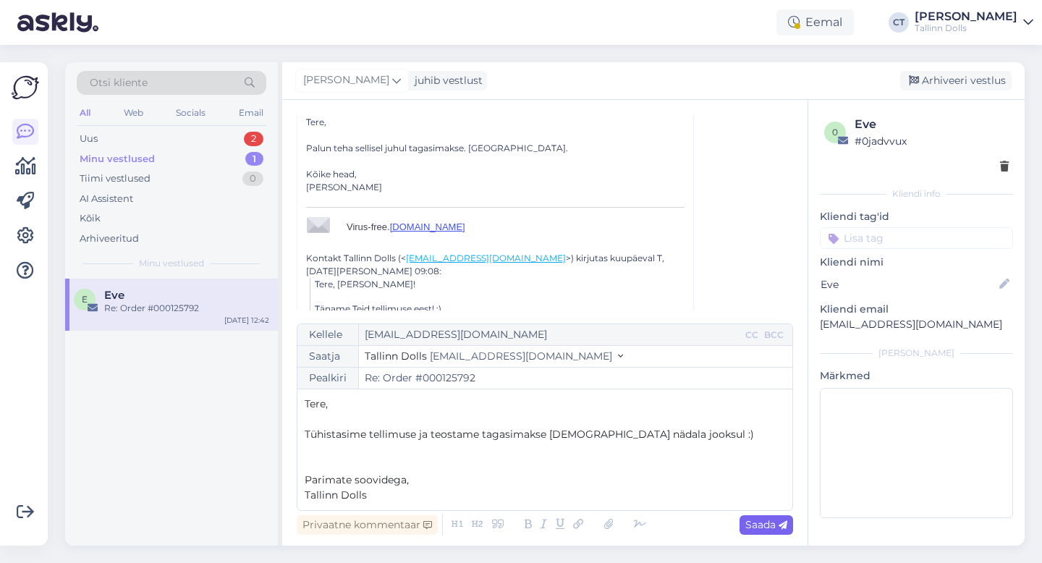
click at [776, 528] on span "Saada" at bounding box center [766, 524] width 42 height 13
type input "Re: Re: Order #000125792"
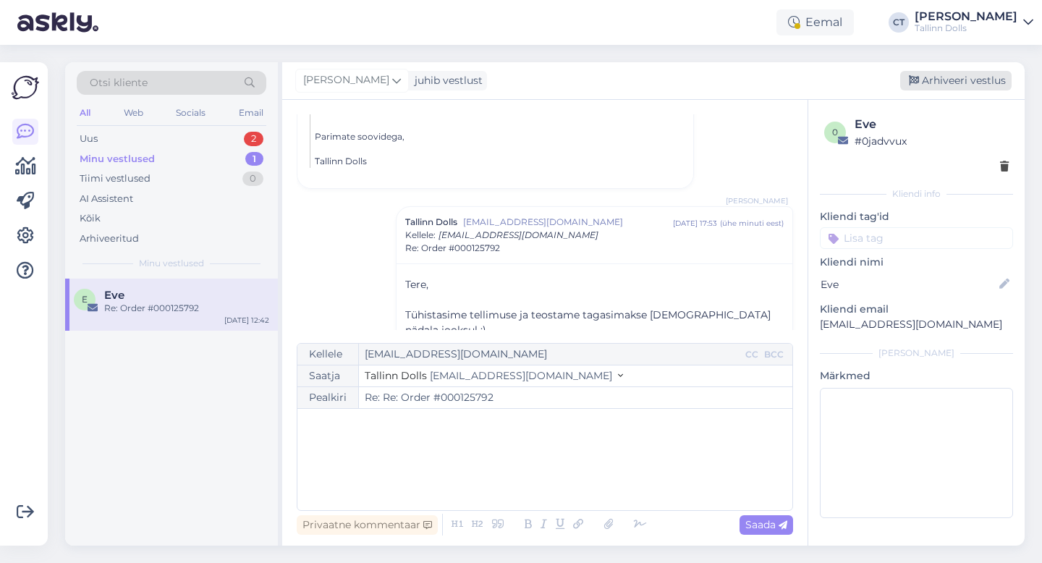
click at [935, 73] on div "Arhiveeri vestlus" at bounding box center [955, 81] width 111 height 20
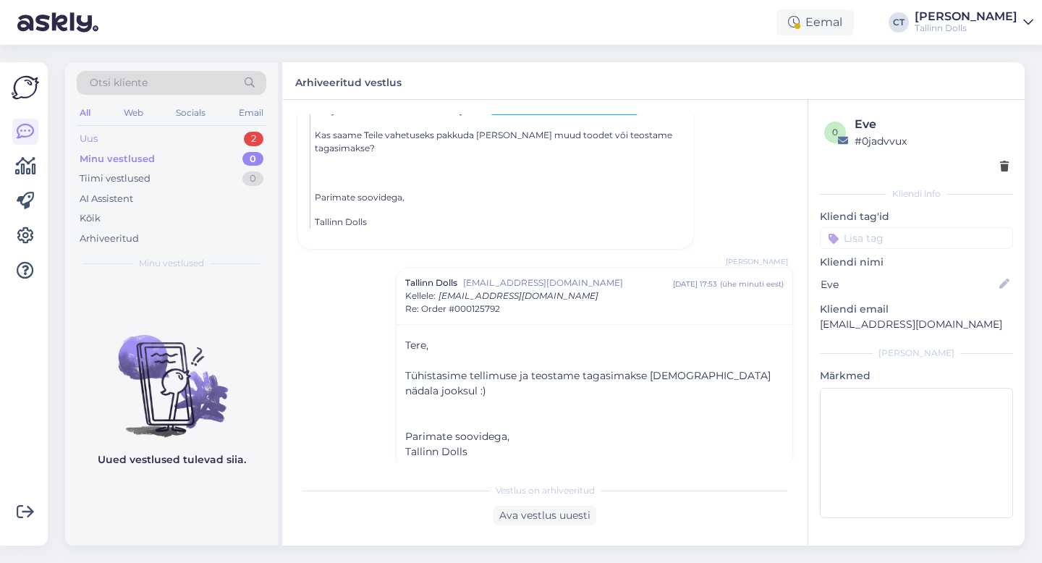
click at [137, 134] on div "Uus 2" at bounding box center [172, 139] width 190 height 20
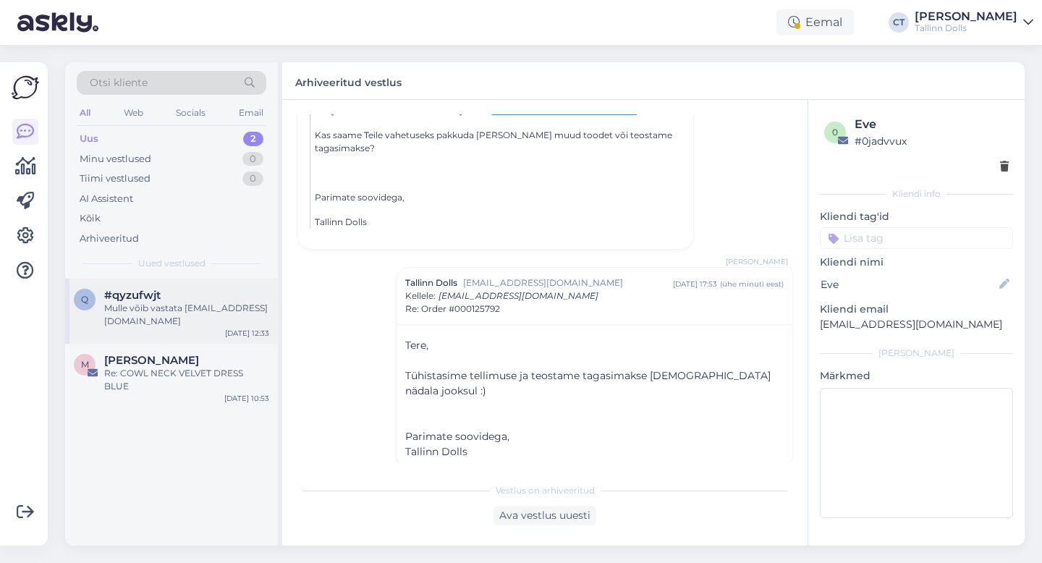
click at [145, 336] on div "q #qyzufwjt Mulle võib vastata [EMAIL_ADDRESS][DOMAIN_NAME] [DATE] 12:33" at bounding box center [171, 311] width 213 height 65
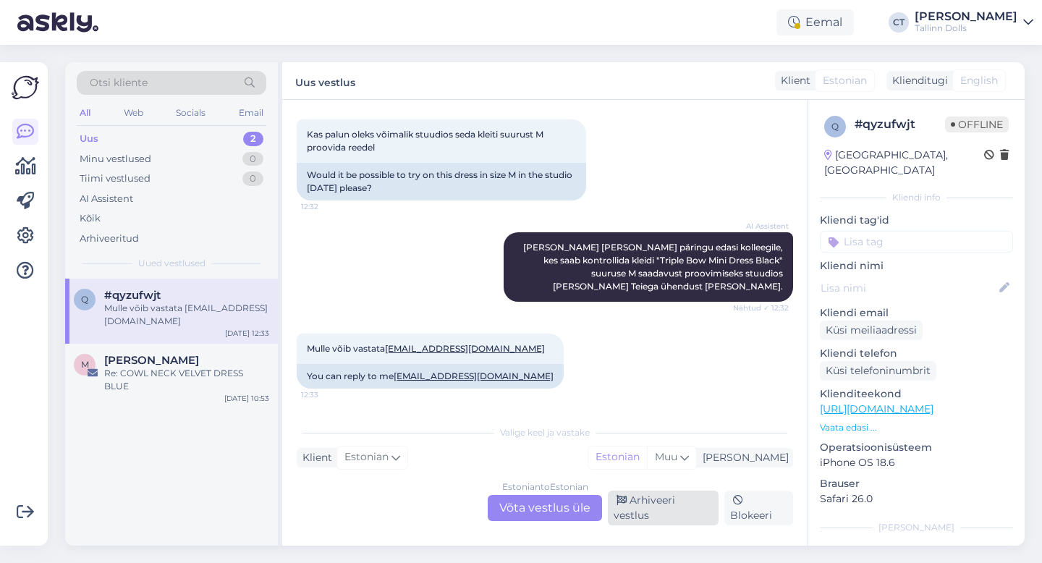
click at [656, 512] on div "Arhiveeri vestlus" at bounding box center [663, 508] width 111 height 35
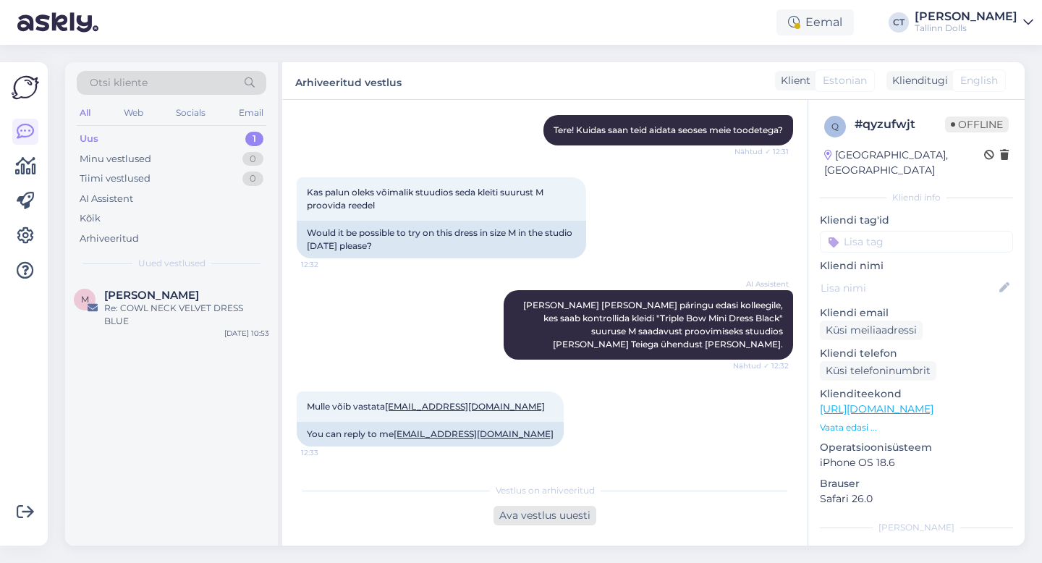
click at [544, 514] on div "Ava vestlus uuesti" at bounding box center [544, 516] width 103 height 20
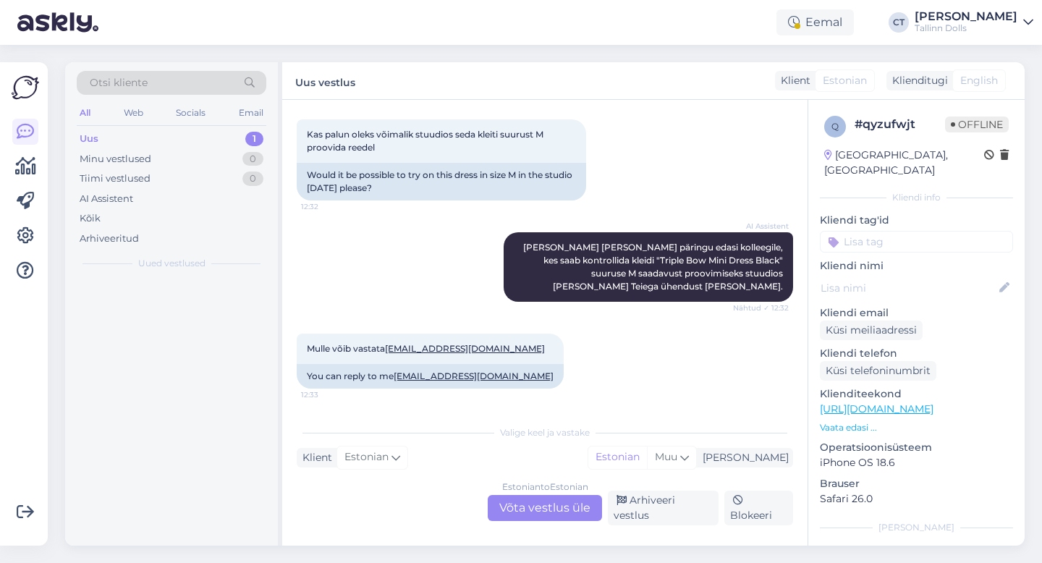
scroll to position [303, 0]
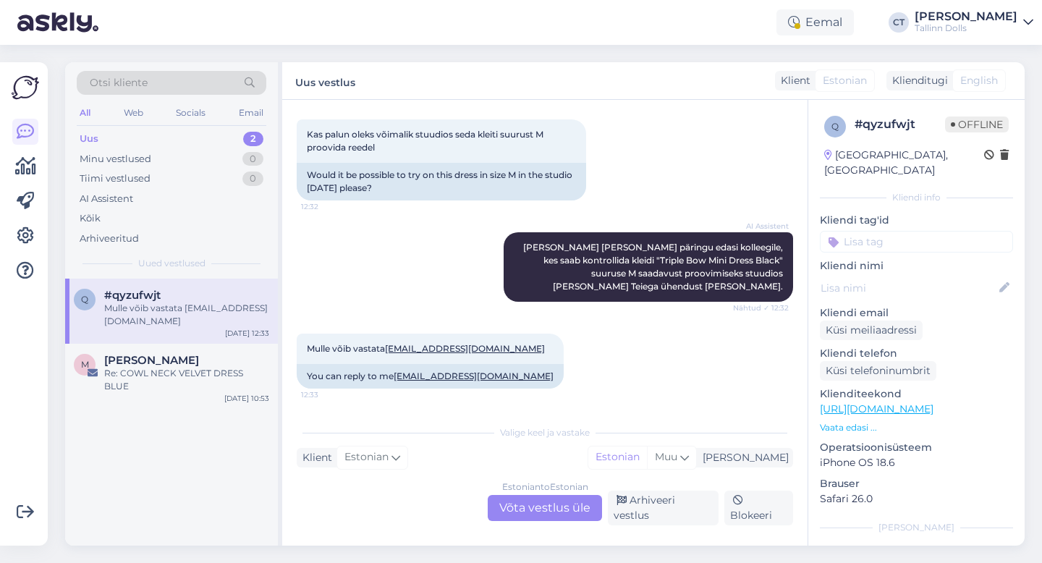
click at [132, 135] on div "Uus 2" at bounding box center [172, 139] width 190 height 20
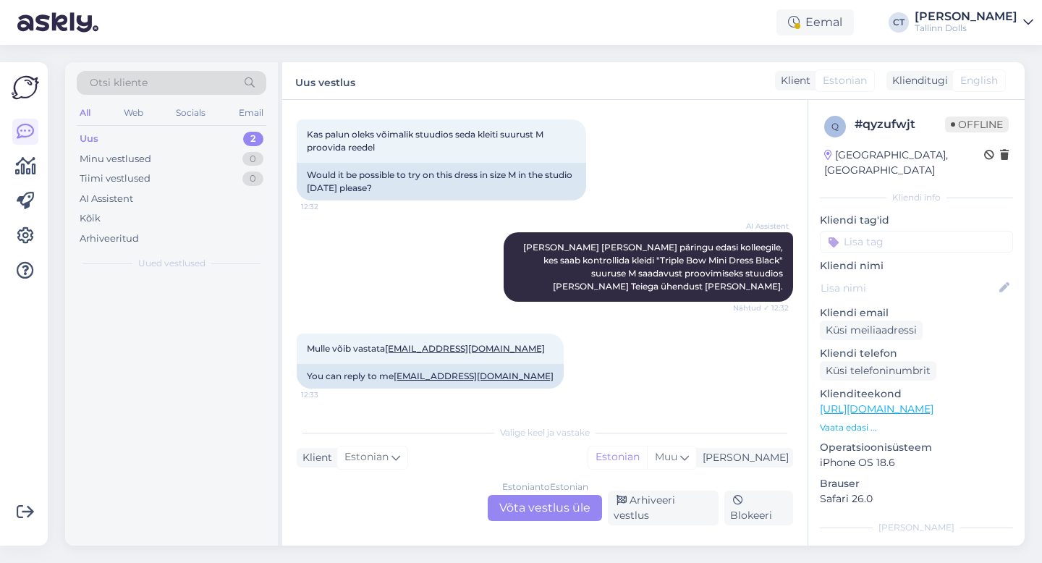
click at [132, 135] on div "Uus 2" at bounding box center [172, 139] width 190 height 20
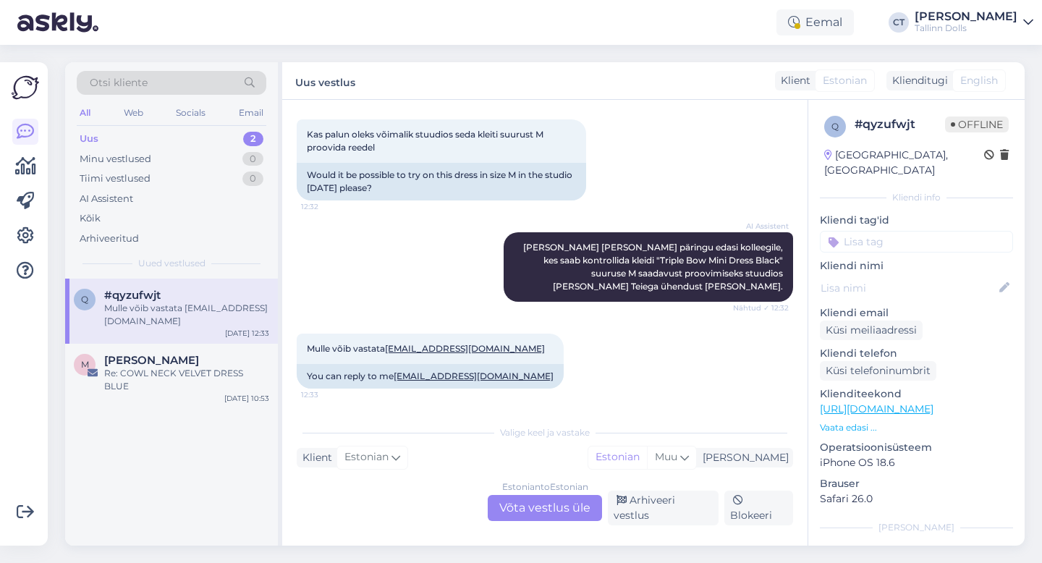
click at [157, 131] on div "Uus 2" at bounding box center [172, 139] width 190 height 20
click at [152, 129] on div "Uus 2" at bounding box center [172, 139] width 190 height 20
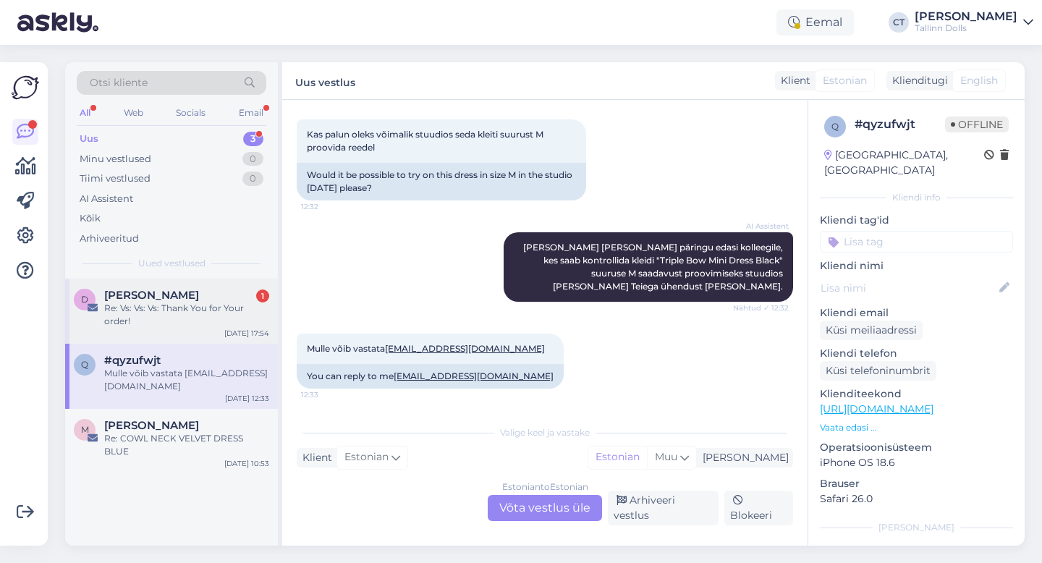
click at [151, 308] on div "Re: Vs: Vs: Vs: Thank You for Your order!" at bounding box center [186, 315] width 165 height 26
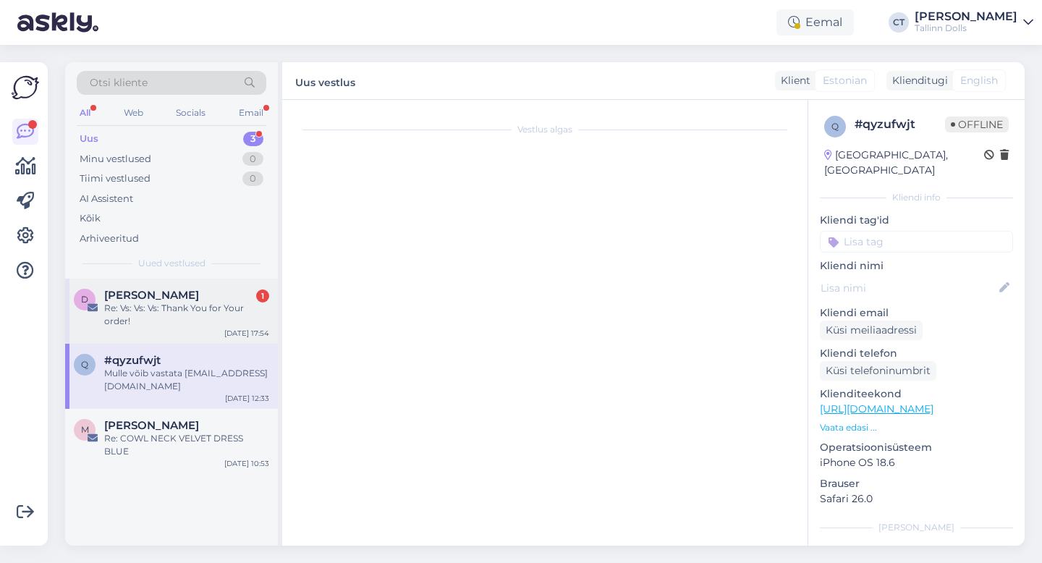
scroll to position [354, 0]
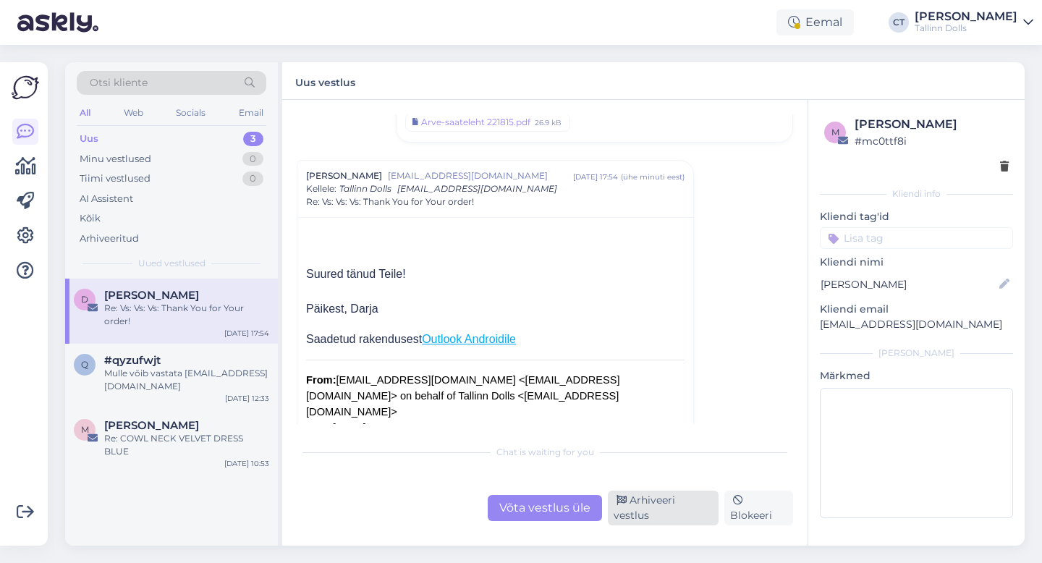
click at [648, 519] on div "Arhiveeri vestlus" at bounding box center [663, 508] width 111 height 35
